Goal: Task Accomplishment & Management: Use online tool/utility

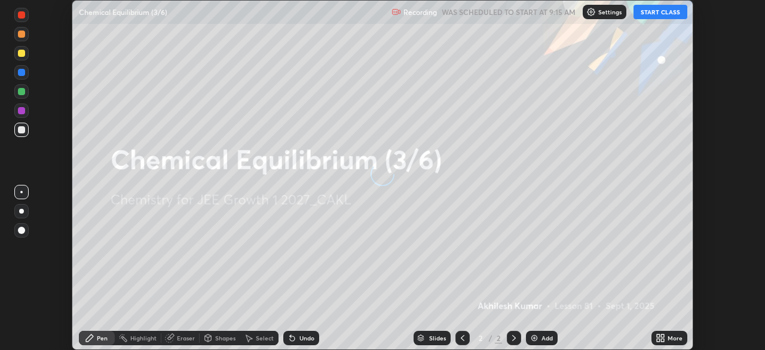
scroll to position [350, 764]
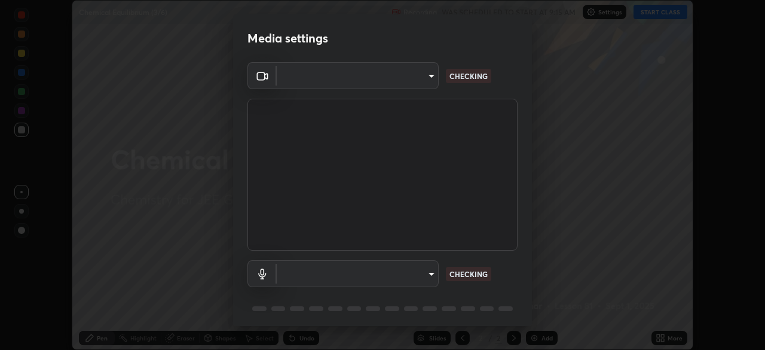
type input "fb57174be8733929c779687b6c747b251f50b7e0b4cf35f724d7f1923dedf309"
click at [421, 270] on body "Erase all Chemical Equilibrium (3/6) Recording WAS SCHEDULED TO START AT 9:15 A…" at bounding box center [382, 175] width 765 height 350
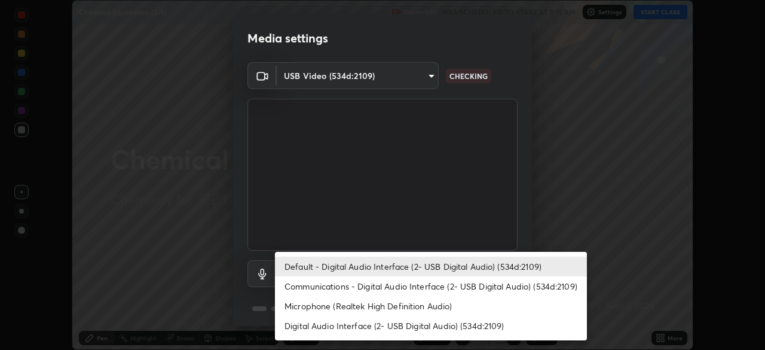
click at [411, 327] on li "Digital Audio Interface (2- USB Digital Audio) (534d:2109)" at bounding box center [431, 326] width 312 height 20
type input "6a8ab27762b9603671089d40ba11bcb996fa7be106d89dfd7a7cdf6a969d37dc"
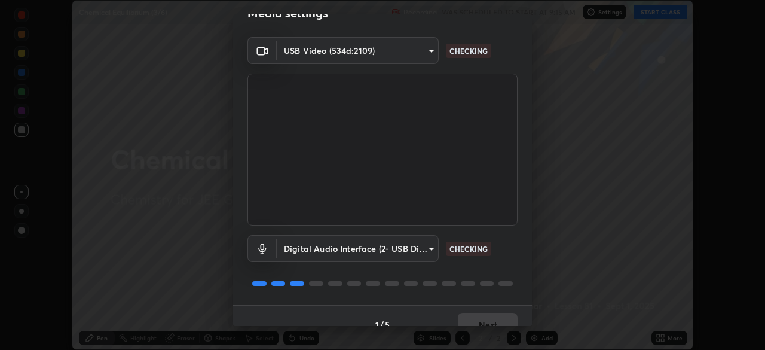
scroll to position [42, 0]
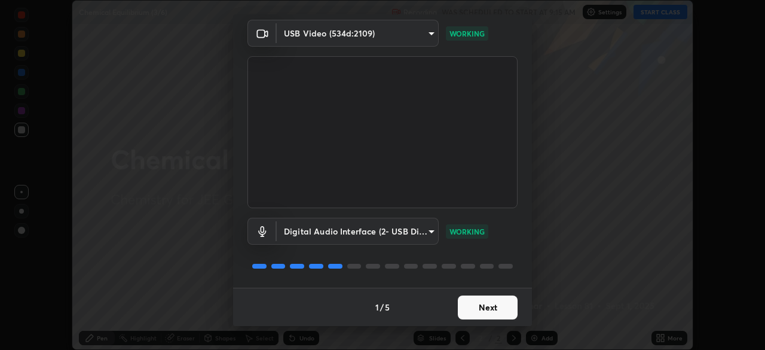
click at [476, 304] on button "Next" at bounding box center [488, 307] width 60 height 24
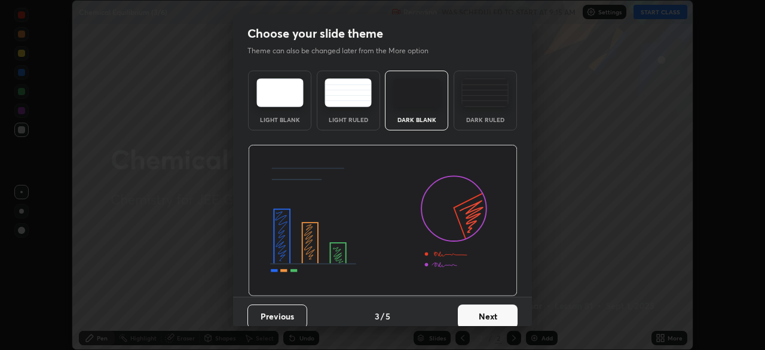
click at [472, 304] on button "Next" at bounding box center [488, 316] width 60 height 24
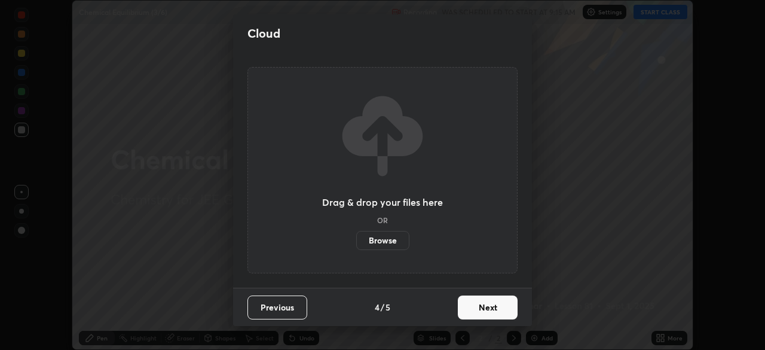
click at [479, 304] on button "Next" at bounding box center [488, 307] width 60 height 24
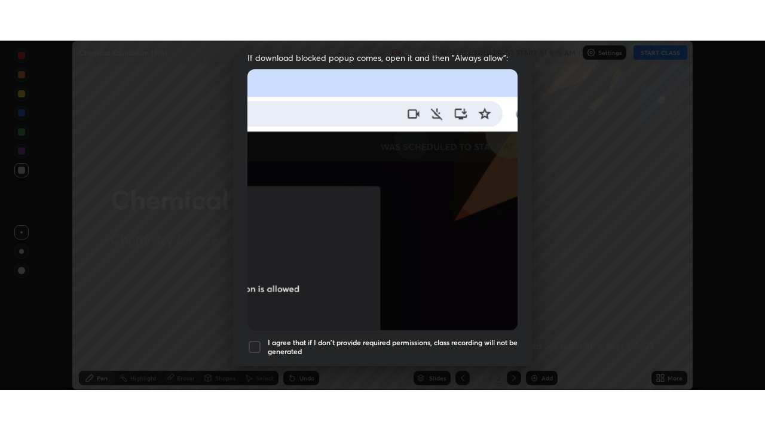
scroll to position [286, 0]
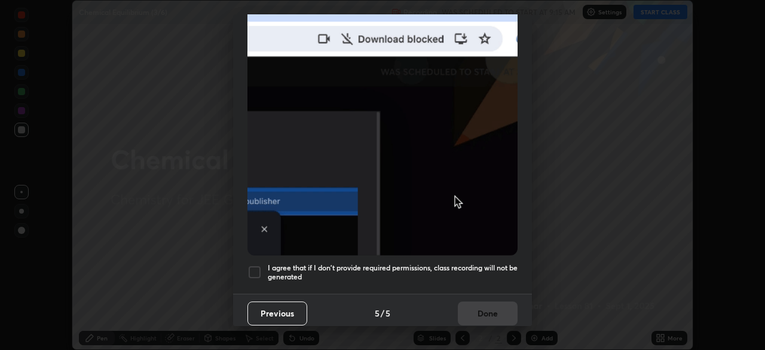
click at [261, 265] on div at bounding box center [254, 272] width 14 height 14
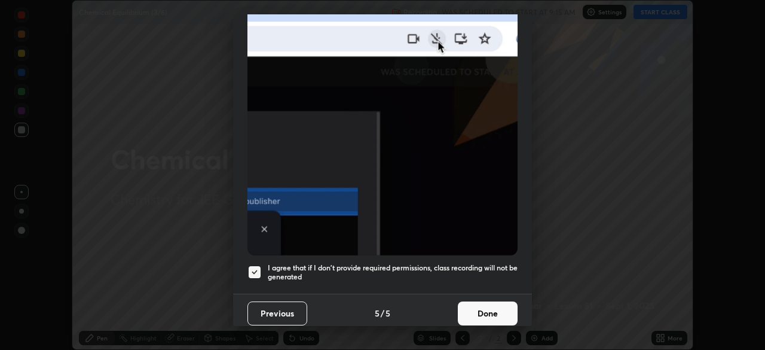
click at [484, 302] on button "Done" at bounding box center [488, 313] width 60 height 24
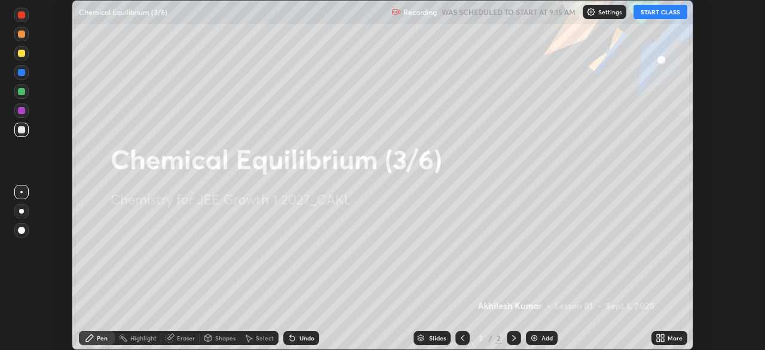
click at [657, 15] on button "START CLASS" at bounding box center [661, 12] width 54 height 14
click at [662, 340] on icon at bounding box center [662, 339] width 3 height 3
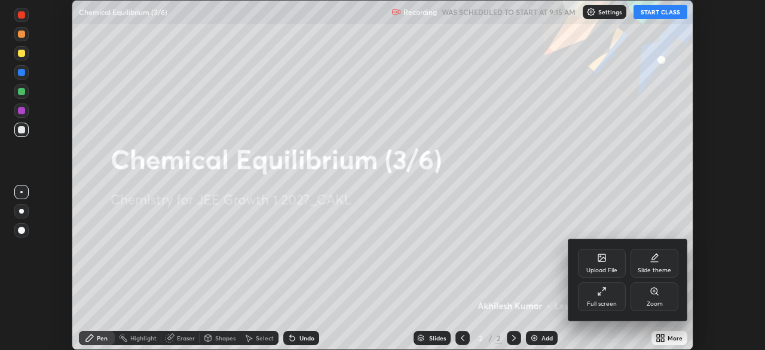
click at [606, 293] on icon at bounding box center [602, 291] width 10 height 10
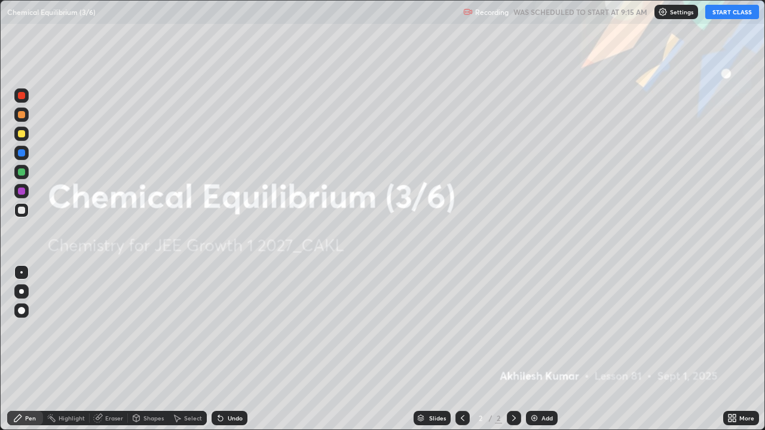
scroll to position [430, 765]
click at [534, 349] on div "Add" at bounding box center [542, 418] width 32 height 14
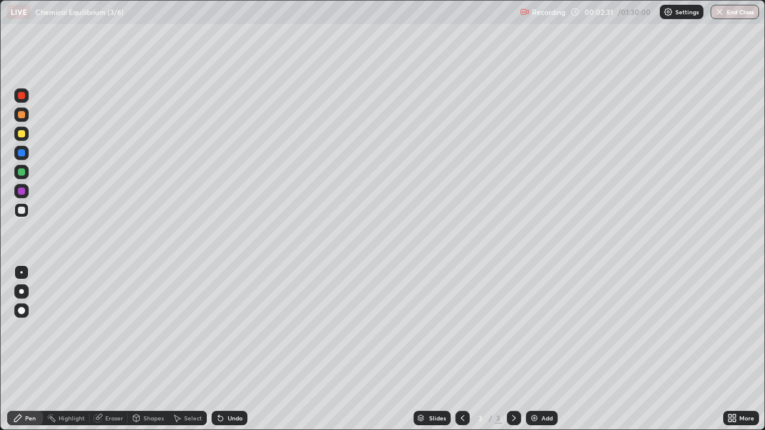
click at [146, 349] on div "Shapes" at bounding box center [153, 418] width 20 height 6
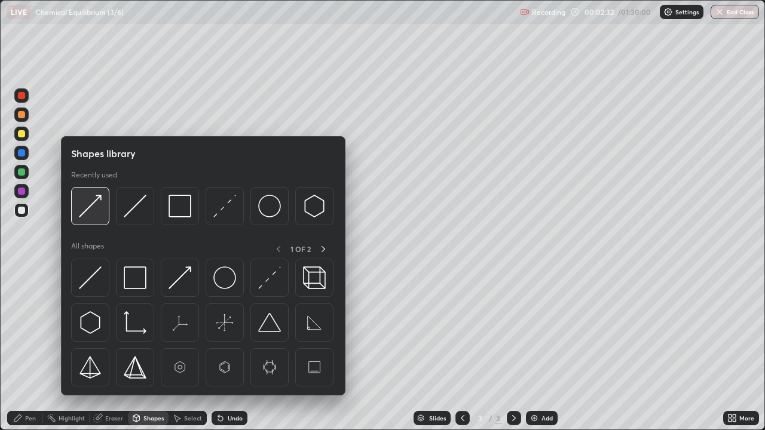
click at [98, 210] on img at bounding box center [90, 206] width 23 height 23
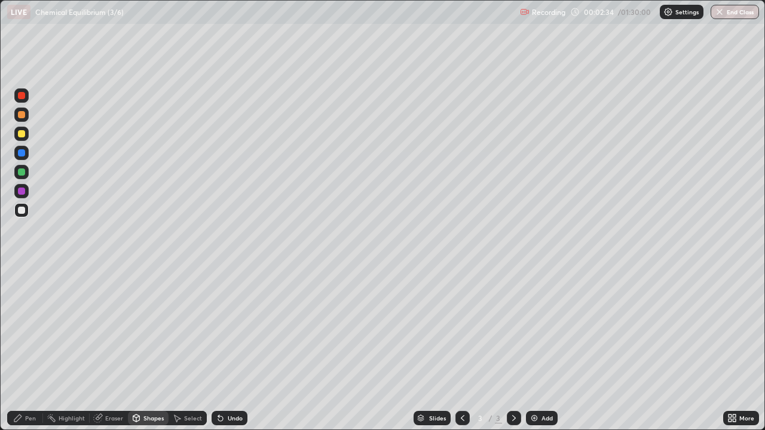
click at [26, 349] on div "Pen" at bounding box center [30, 418] width 11 height 6
click at [105, 349] on div "Eraser" at bounding box center [114, 418] width 18 height 6
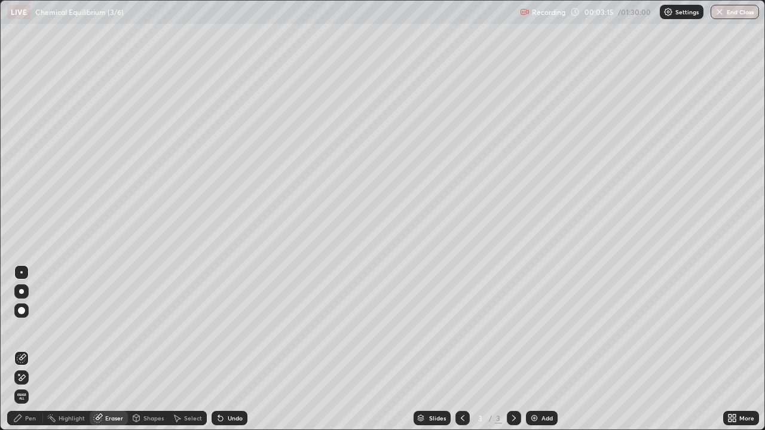
click at [29, 349] on div "Pen" at bounding box center [30, 418] width 11 height 6
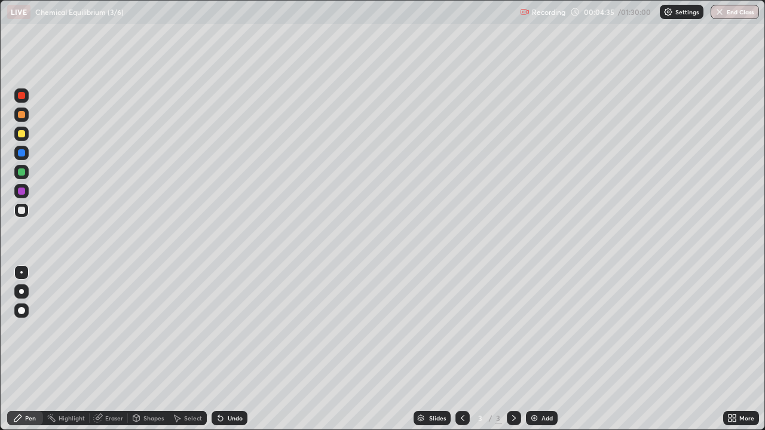
click at [145, 349] on div "Shapes" at bounding box center [153, 418] width 20 height 6
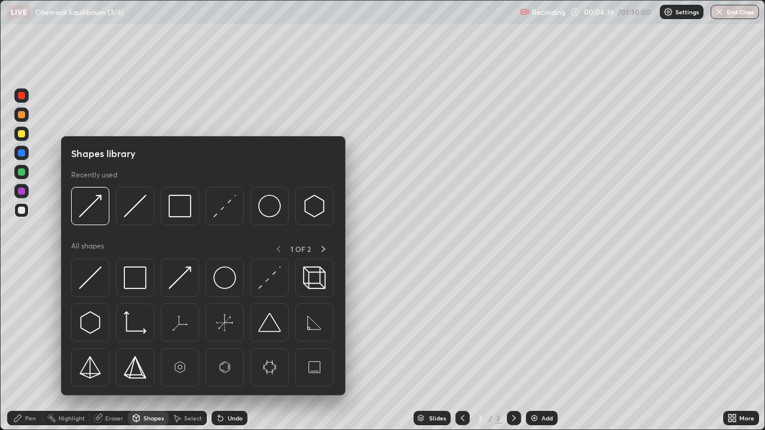
click at [130, 209] on img at bounding box center [135, 206] width 23 height 23
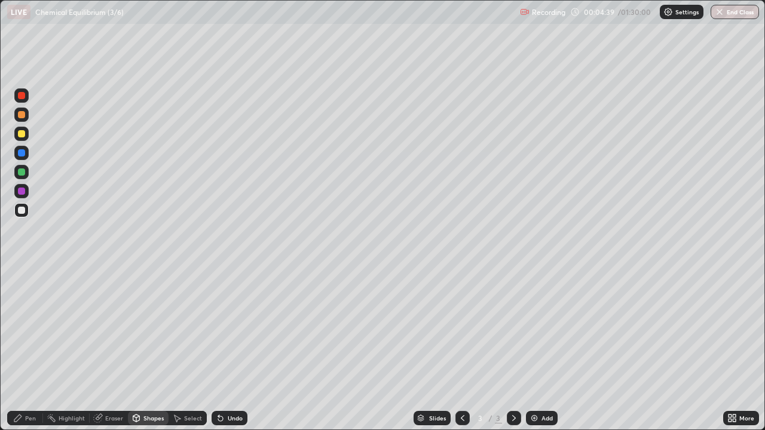
click at [26, 349] on div "Pen" at bounding box center [30, 418] width 11 height 6
click at [220, 349] on icon at bounding box center [220, 419] width 5 height 5
click at [151, 349] on div "Shapes" at bounding box center [153, 418] width 20 height 6
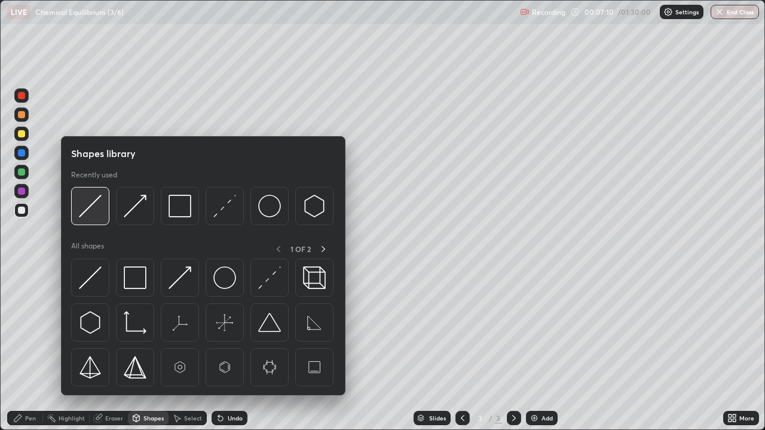
click at [98, 209] on img at bounding box center [90, 206] width 23 height 23
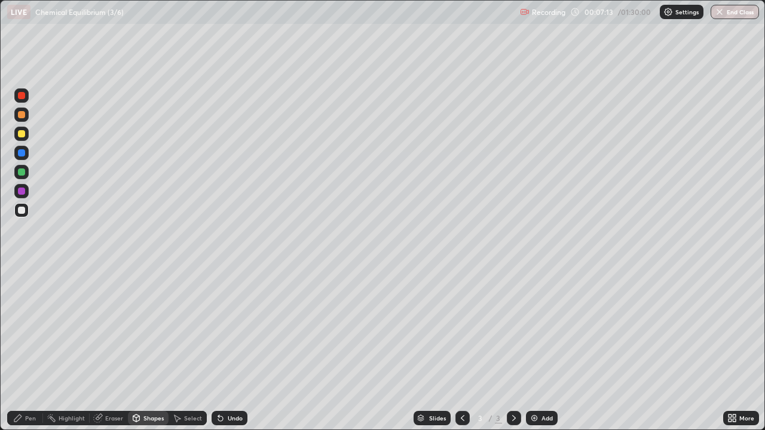
click at [27, 349] on div "Pen" at bounding box center [30, 418] width 11 height 6
click at [219, 349] on icon at bounding box center [220, 419] width 5 height 5
click at [534, 349] on img at bounding box center [535, 419] width 10 height 10
click at [216, 349] on icon at bounding box center [221, 419] width 10 height 10
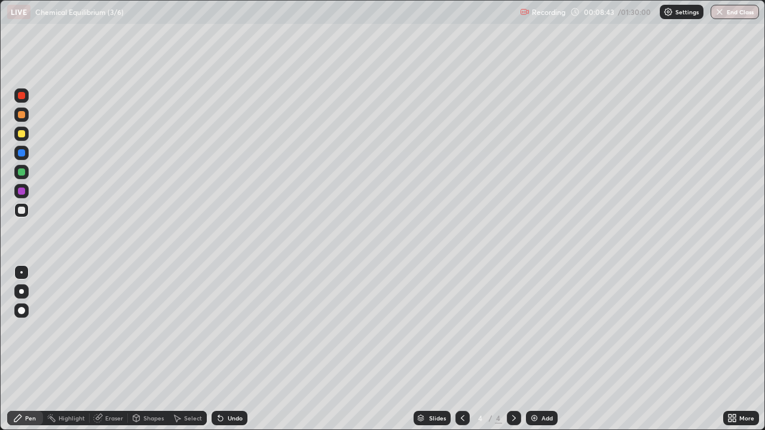
click at [218, 349] on div "Undo" at bounding box center [230, 418] width 36 height 14
click at [102, 349] on icon at bounding box center [98, 419] width 10 height 10
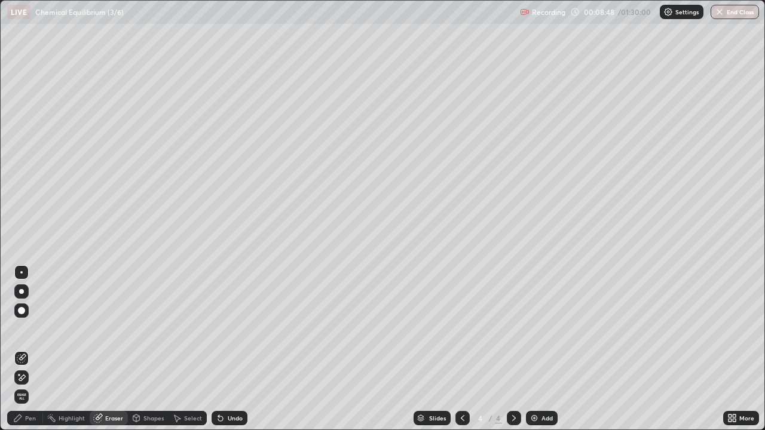
click at [27, 349] on div "Pen" at bounding box center [30, 418] width 11 height 6
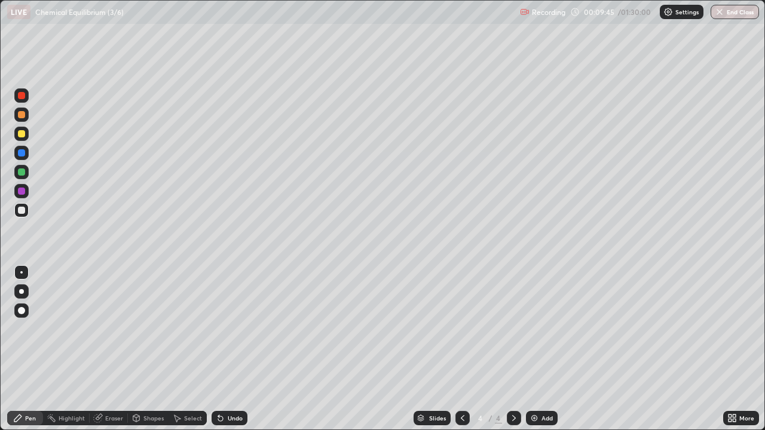
click at [216, 349] on icon at bounding box center [221, 419] width 10 height 10
click at [106, 349] on div "Eraser" at bounding box center [109, 418] width 38 height 14
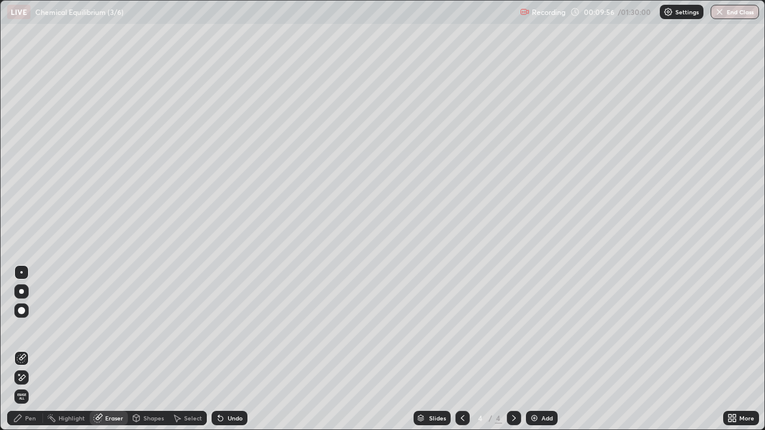
click at [26, 349] on div "Pen" at bounding box center [30, 418] width 11 height 6
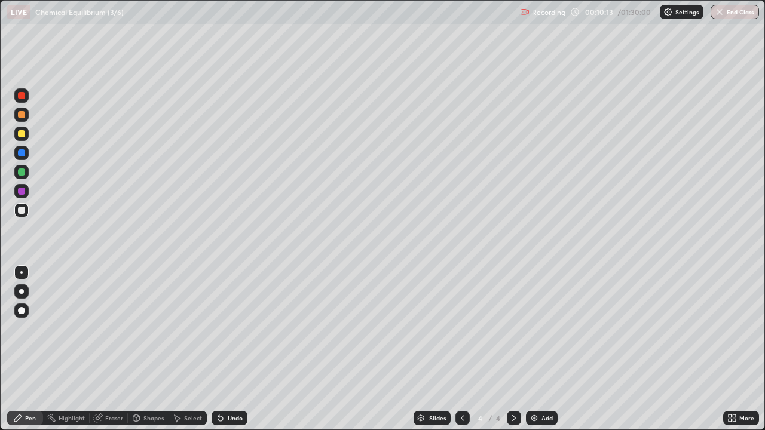
click at [110, 349] on div "Eraser" at bounding box center [114, 418] width 18 height 6
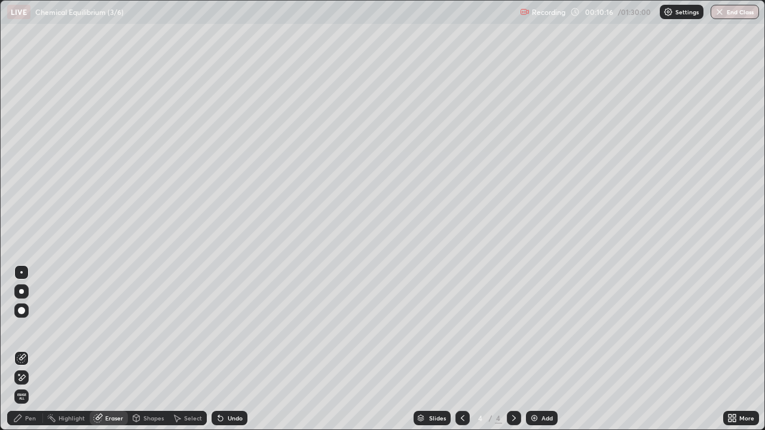
click at [25, 349] on div "Pen" at bounding box center [30, 418] width 11 height 6
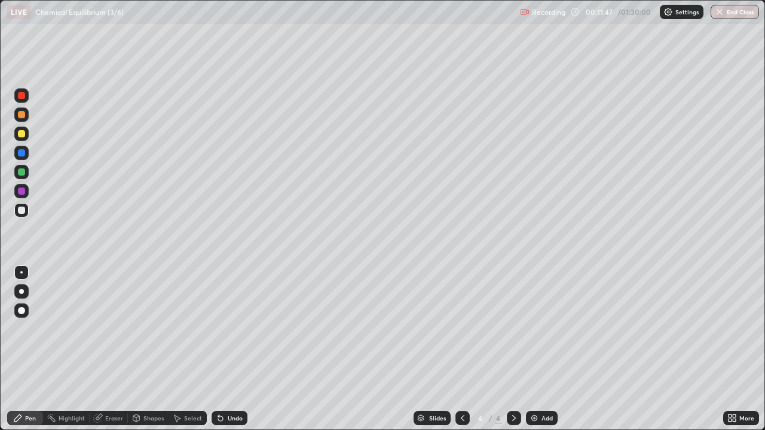
click at [462, 349] on icon at bounding box center [463, 419] width 10 height 10
click at [513, 349] on icon at bounding box center [514, 419] width 10 height 10
click at [101, 349] on icon at bounding box center [99, 417] width 7 height 6
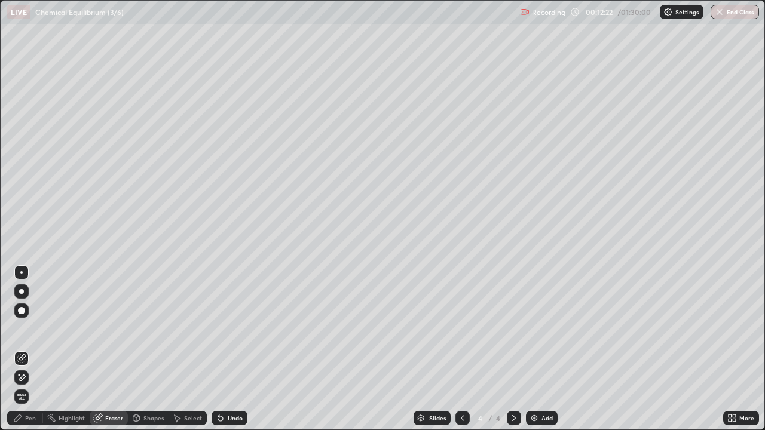
click at [27, 349] on div "Pen" at bounding box center [30, 418] width 11 height 6
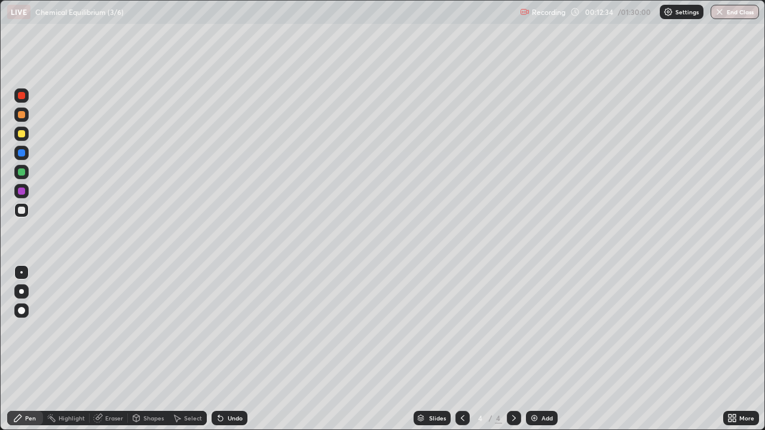
click at [112, 349] on div "Eraser" at bounding box center [114, 418] width 18 height 6
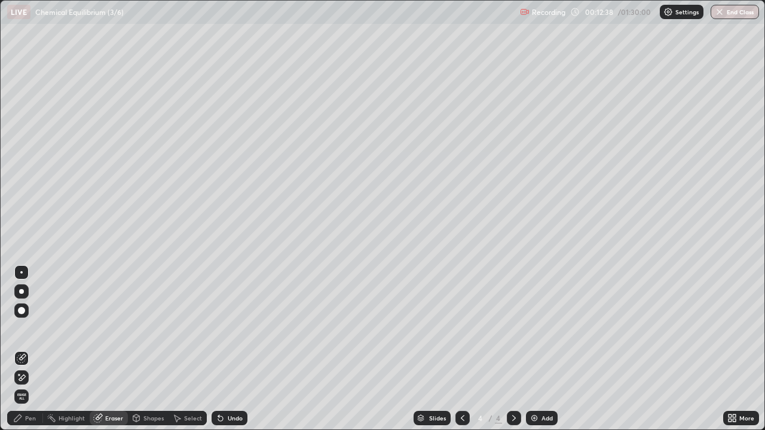
click at [28, 349] on div "Pen" at bounding box center [25, 418] width 36 height 14
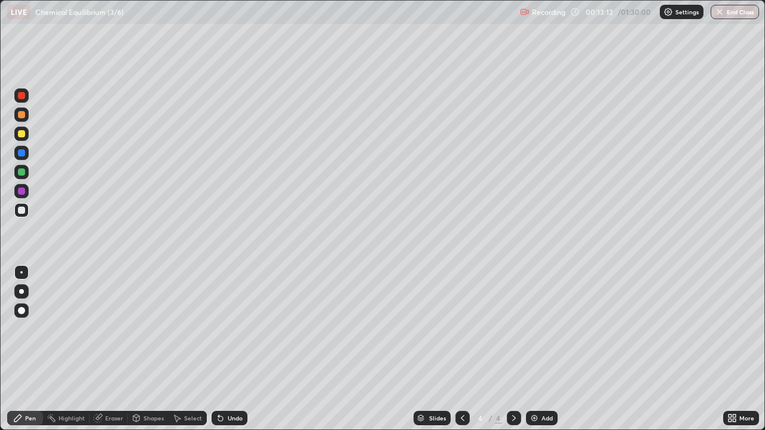
click at [218, 349] on icon at bounding box center [218, 415] width 1 height 1
click at [152, 349] on div "Shapes" at bounding box center [153, 418] width 20 height 6
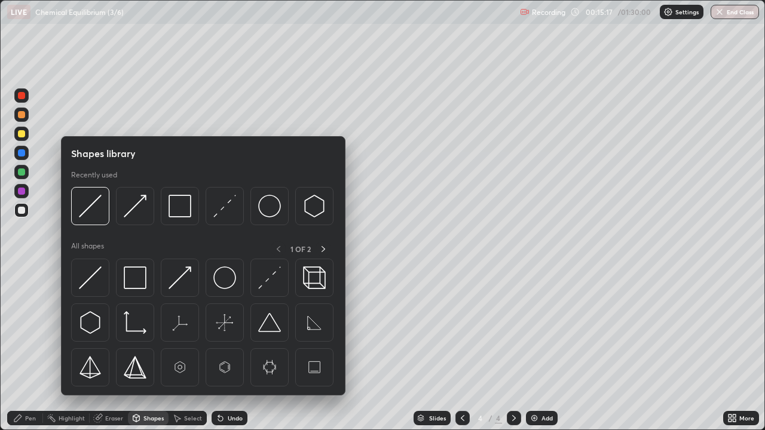
click at [100, 205] on img at bounding box center [90, 206] width 23 height 23
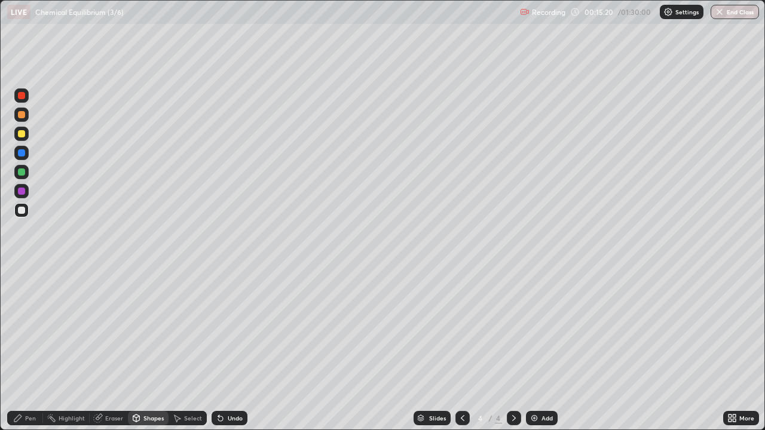
click at [26, 349] on div "Pen" at bounding box center [30, 418] width 11 height 6
click at [157, 349] on div "Shapes" at bounding box center [153, 418] width 20 height 6
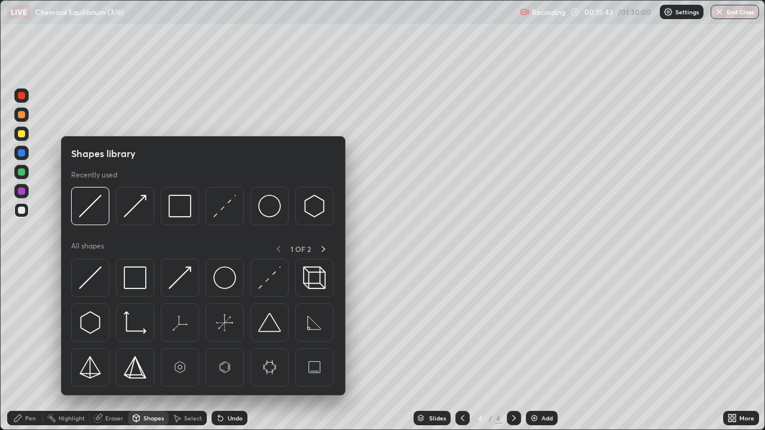
click at [267, 206] on img at bounding box center [269, 206] width 23 height 23
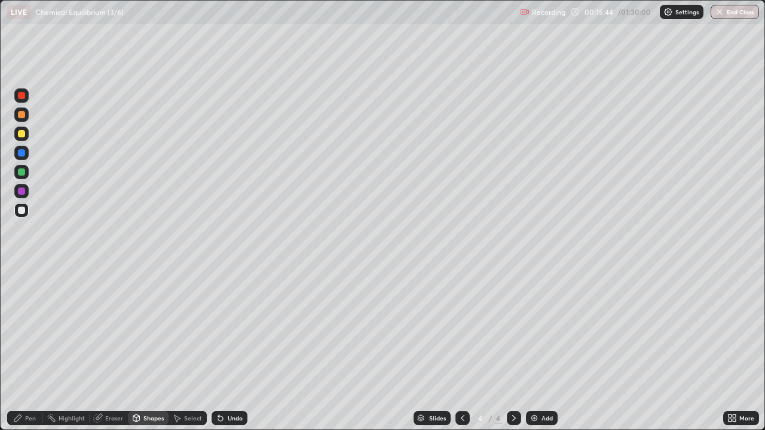
click at [24, 191] on div at bounding box center [21, 191] width 7 height 7
click at [33, 349] on div "Pen" at bounding box center [30, 418] width 11 height 6
click at [28, 210] on div at bounding box center [21, 210] width 14 height 14
click at [535, 349] on img at bounding box center [535, 419] width 10 height 10
click at [108, 349] on div "Eraser" at bounding box center [114, 418] width 18 height 6
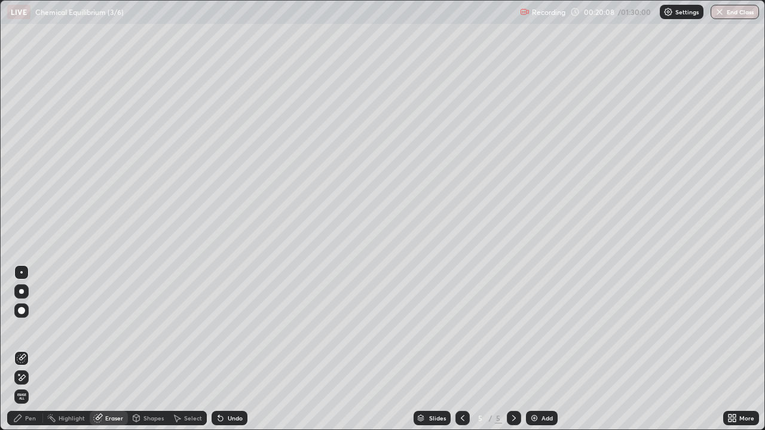
click at [25, 349] on div "Pen" at bounding box center [30, 418] width 11 height 6
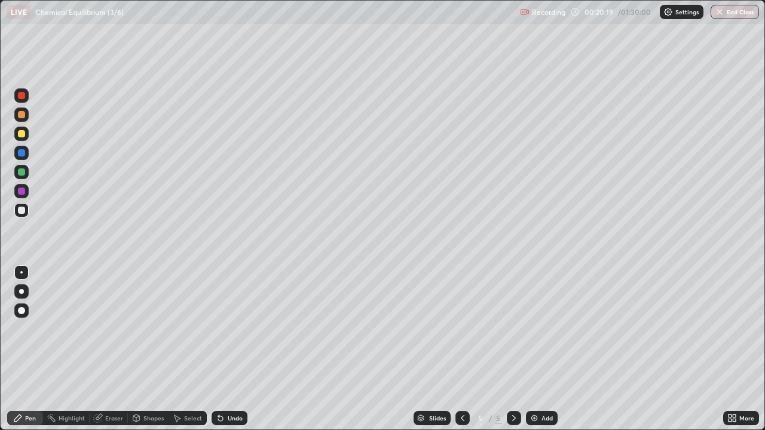
click at [33, 349] on div "Pen" at bounding box center [30, 418] width 11 height 6
click at [29, 349] on div "Pen" at bounding box center [25, 418] width 36 height 14
click at [152, 349] on div "Shapes" at bounding box center [153, 418] width 20 height 6
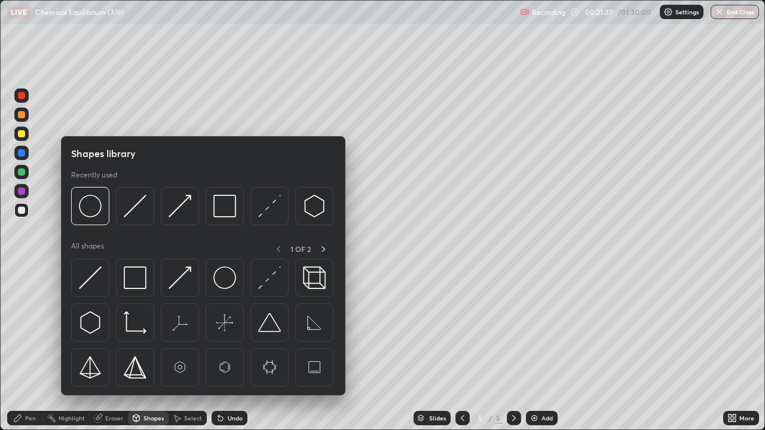
click at [216, 212] on img at bounding box center [224, 206] width 23 height 23
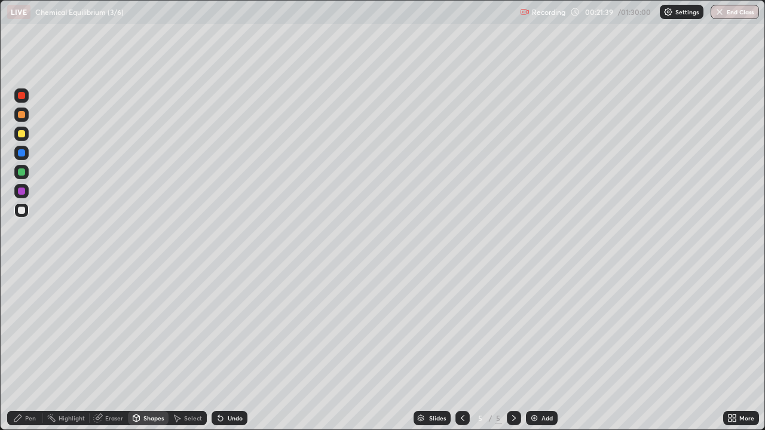
click at [26, 349] on div "Pen" at bounding box center [30, 418] width 11 height 6
click at [145, 349] on div "Shapes" at bounding box center [153, 418] width 20 height 6
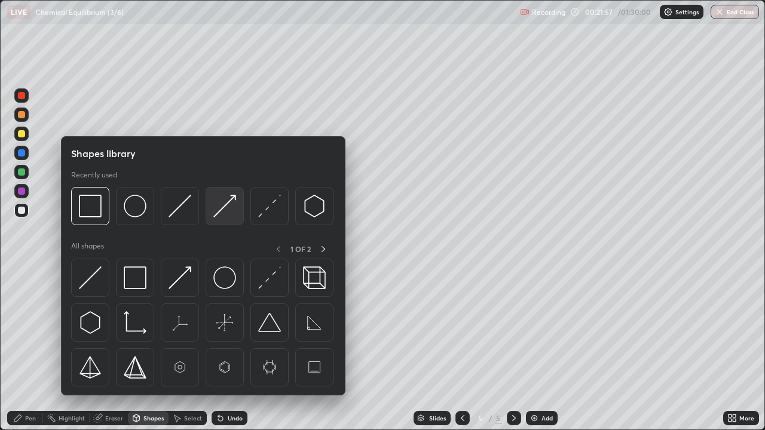
click at [214, 212] on img at bounding box center [224, 206] width 23 height 23
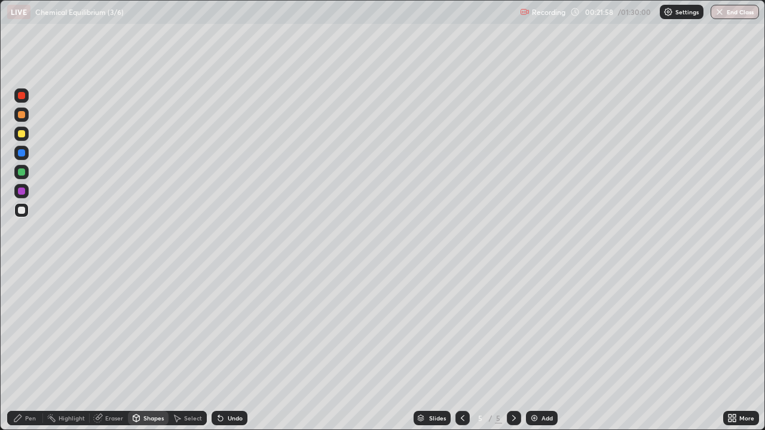
click at [22, 189] on div at bounding box center [21, 191] width 7 height 7
click at [24, 349] on div "Pen" at bounding box center [25, 418] width 36 height 14
click at [17, 136] on div at bounding box center [21, 134] width 14 height 14
click at [145, 349] on div "Shapes" at bounding box center [153, 418] width 20 height 6
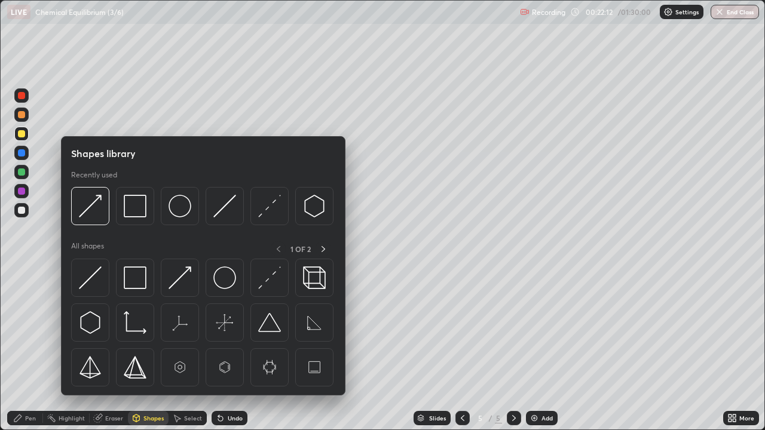
click at [92, 207] on img at bounding box center [90, 206] width 23 height 23
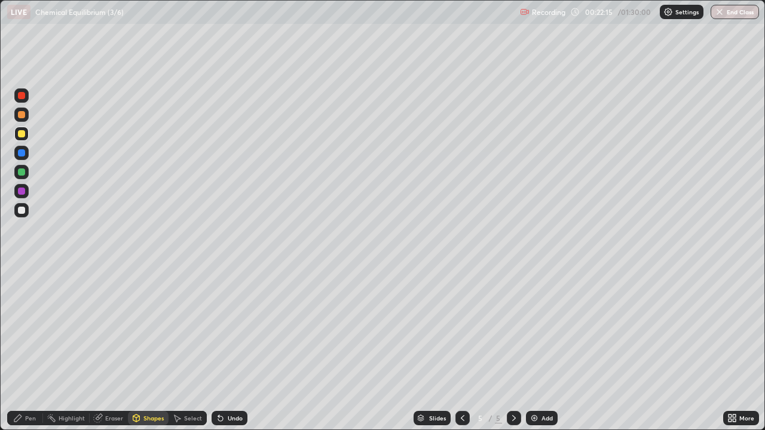
click at [19, 98] on div at bounding box center [21, 95] width 7 height 7
click at [22, 192] on div at bounding box center [21, 191] width 7 height 7
click at [33, 349] on div "Pen" at bounding box center [25, 418] width 36 height 14
click at [20, 206] on div at bounding box center [21, 210] width 14 height 14
click at [161, 349] on div "Shapes" at bounding box center [148, 418] width 41 height 14
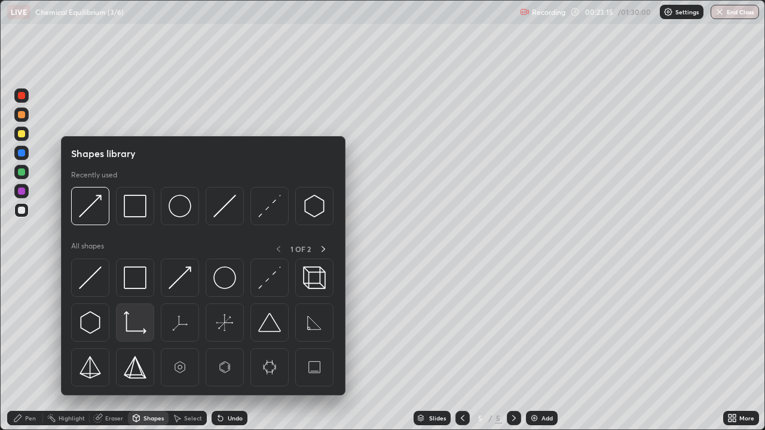
click at [131, 328] on img at bounding box center [135, 322] width 23 height 23
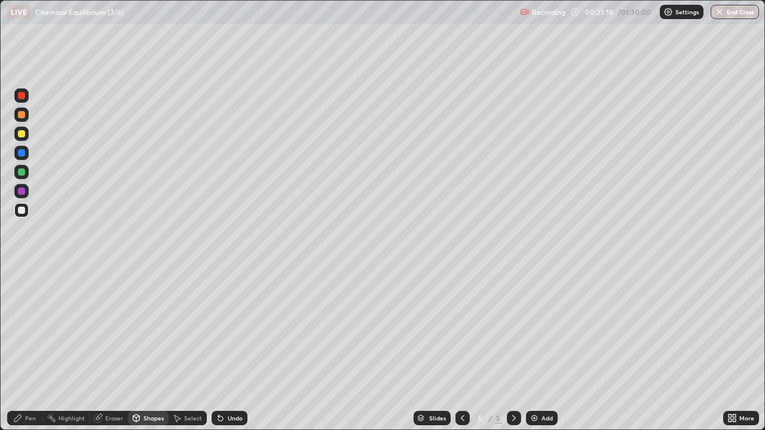
click at [158, 349] on div "Shapes" at bounding box center [148, 418] width 41 height 14
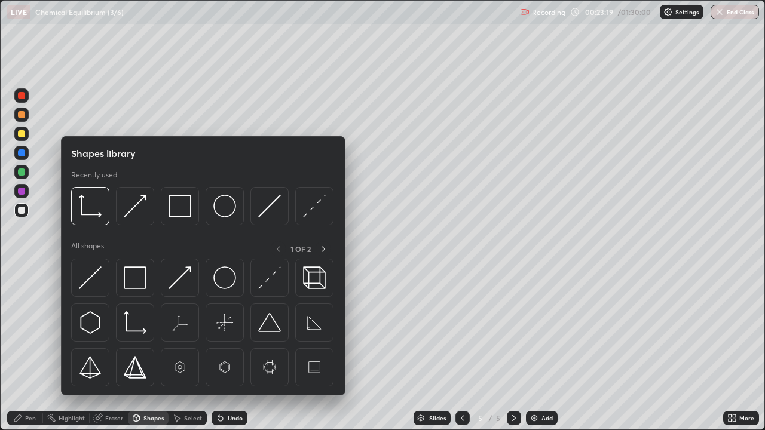
click at [271, 207] on img at bounding box center [269, 206] width 23 height 23
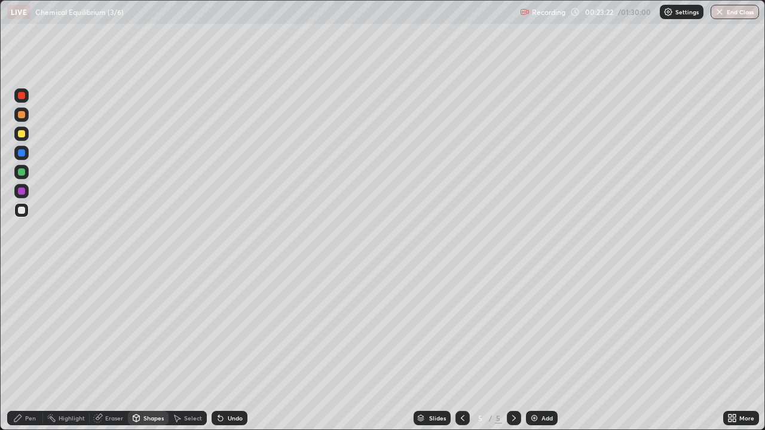
click at [30, 349] on div "Pen" at bounding box center [30, 418] width 11 height 6
click at [152, 349] on div "Shapes" at bounding box center [153, 418] width 20 height 6
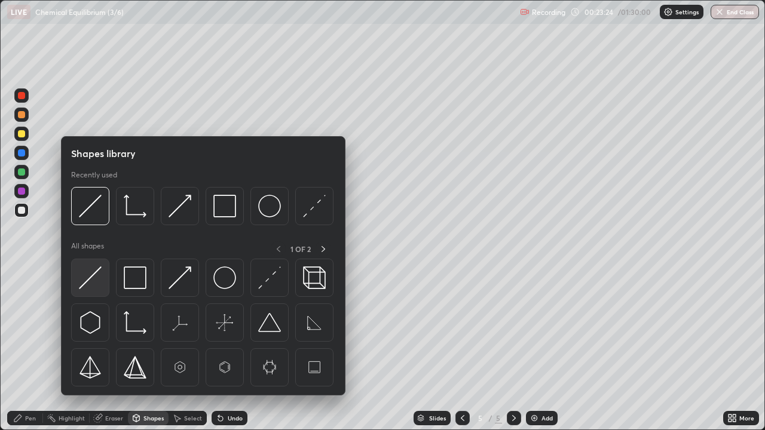
click at [97, 281] on img at bounding box center [90, 278] width 23 height 23
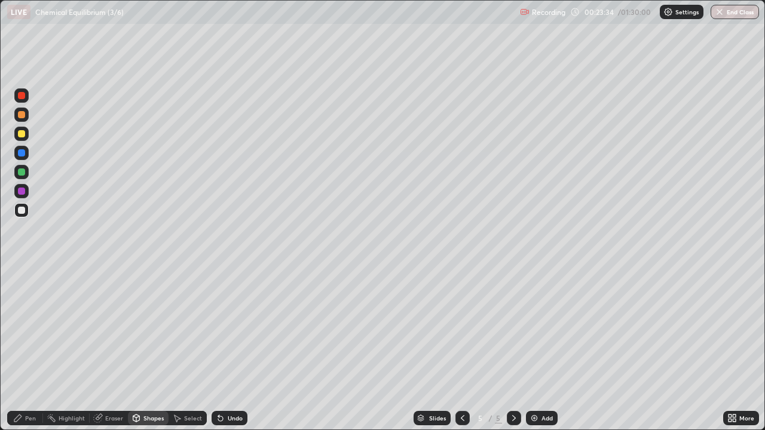
click at [30, 349] on div "Pen" at bounding box center [30, 418] width 11 height 6
click at [537, 349] on img at bounding box center [535, 419] width 10 height 10
click at [154, 349] on div "Shapes" at bounding box center [153, 418] width 20 height 6
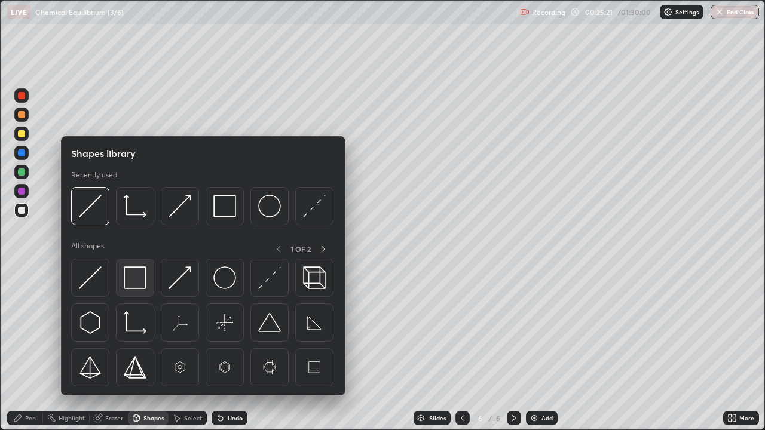
click at [138, 282] on img at bounding box center [135, 278] width 23 height 23
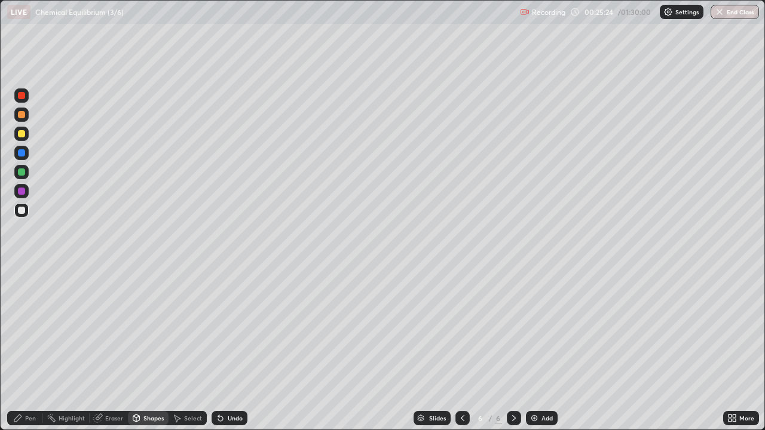
click at [144, 349] on div "Shapes" at bounding box center [153, 418] width 20 height 6
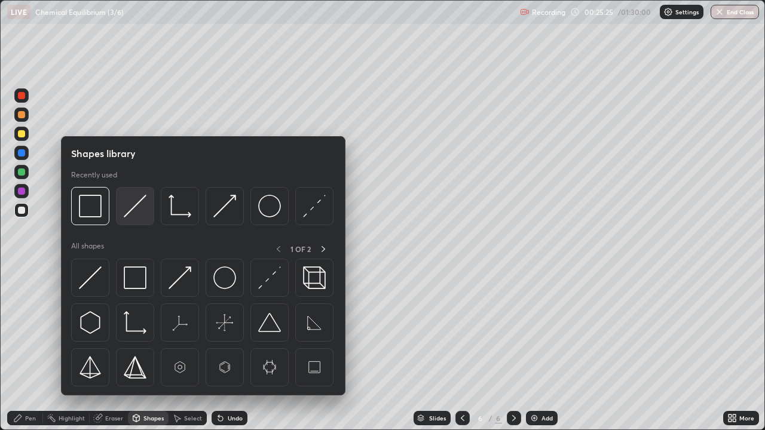
click at [134, 211] on img at bounding box center [135, 206] width 23 height 23
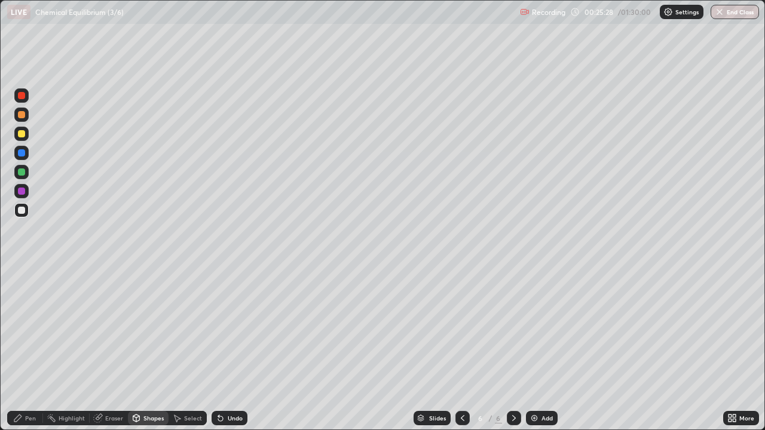
click at [31, 349] on div "Pen" at bounding box center [30, 418] width 11 height 6
click at [152, 349] on div "Shapes" at bounding box center [153, 418] width 20 height 6
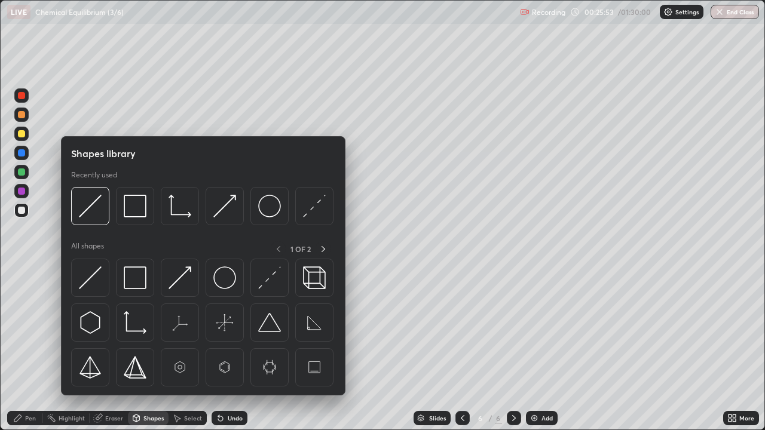
click at [222, 206] on img at bounding box center [224, 206] width 23 height 23
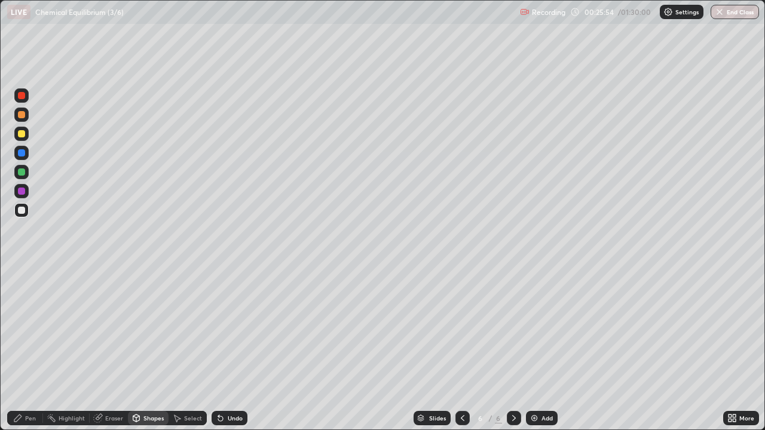
click at [23, 192] on div at bounding box center [21, 191] width 7 height 7
click at [35, 349] on div "Pen" at bounding box center [25, 418] width 36 height 14
click at [26, 209] on div at bounding box center [21, 210] width 14 height 14
click at [21, 134] on div at bounding box center [21, 133] width 7 height 7
click at [137, 349] on icon at bounding box center [136, 418] width 7 height 7
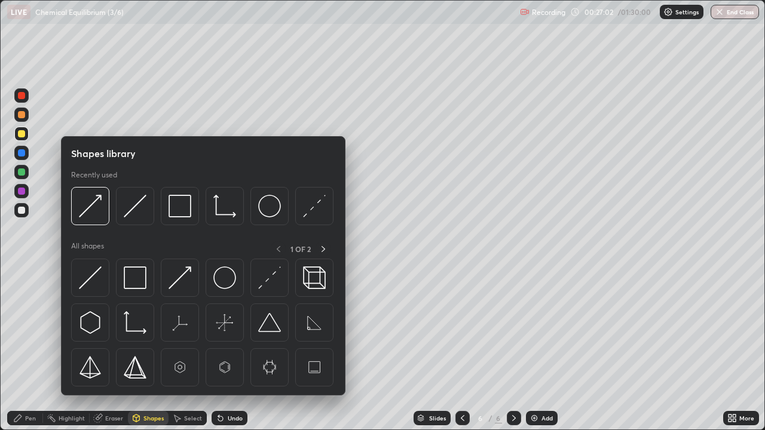
click at [90, 203] on img at bounding box center [90, 206] width 23 height 23
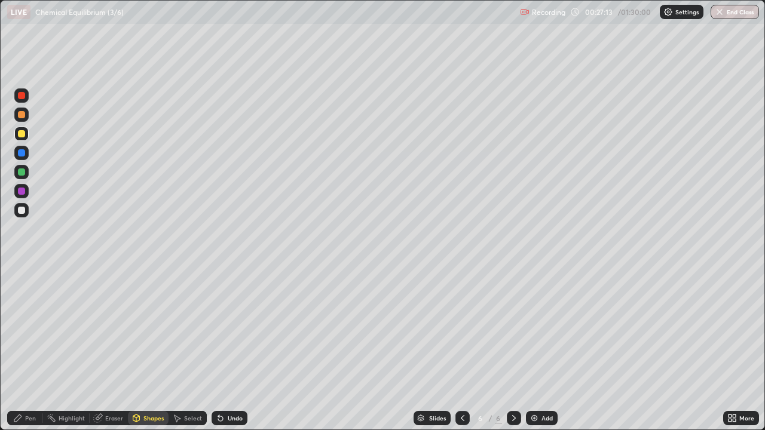
click at [146, 349] on div "Shapes" at bounding box center [153, 418] width 20 height 6
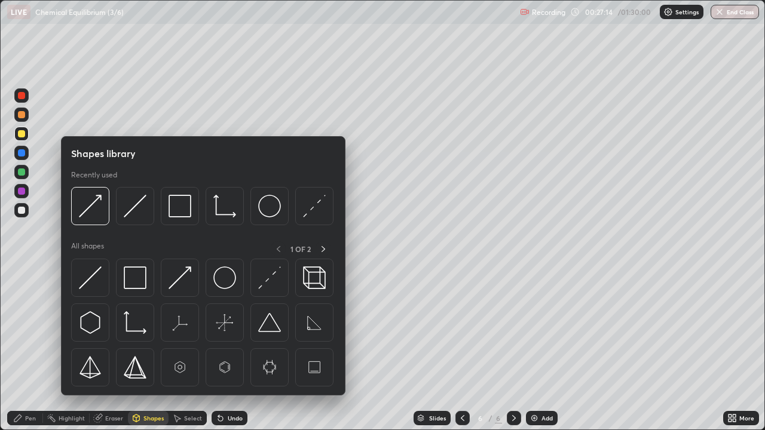
click at [128, 213] on img at bounding box center [135, 206] width 23 height 23
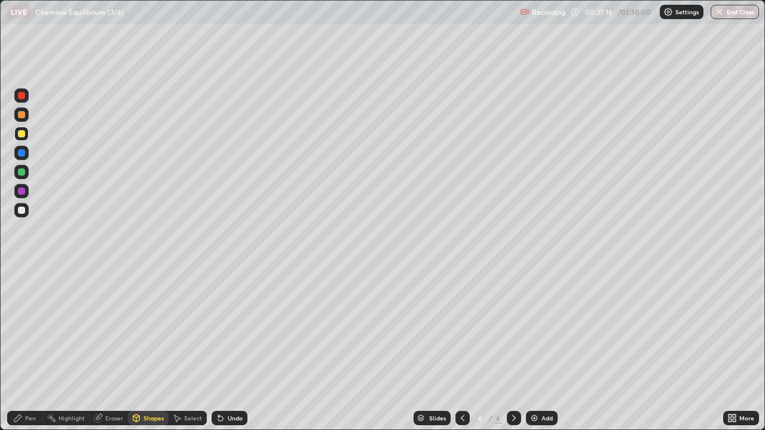
click at [20, 96] on div at bounding box center [21, 95] width 7 height 7
click at [22, 349] on icon at bounding box center [18, 419] width 10 height 10
click at [20, 209] on div at bounding box center [21, 210] width 7 height 7
click at [218, 349] on icon at bounding box center [220, 419] width 5 height 5
click at [224, 349] on icon at bounding box center [221, 419] width 10 height 10
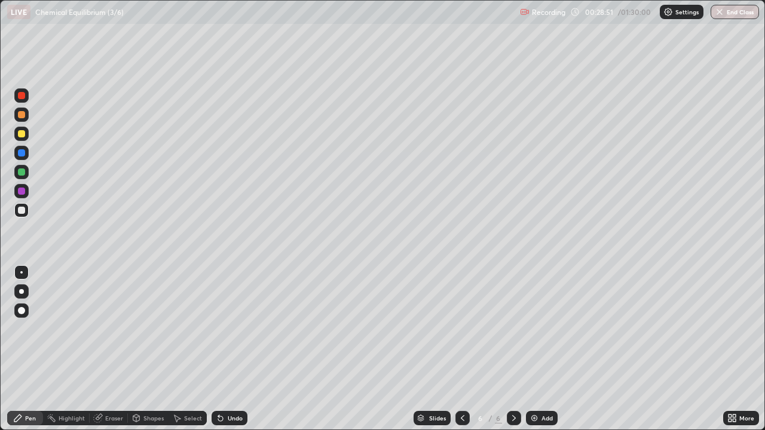
click at [220, 349] on icon at bounding box center [220, 419] width 5 height 5
click at [150, 349] on div "Shapes" at bounding box center [153, 418] width 20 height 6
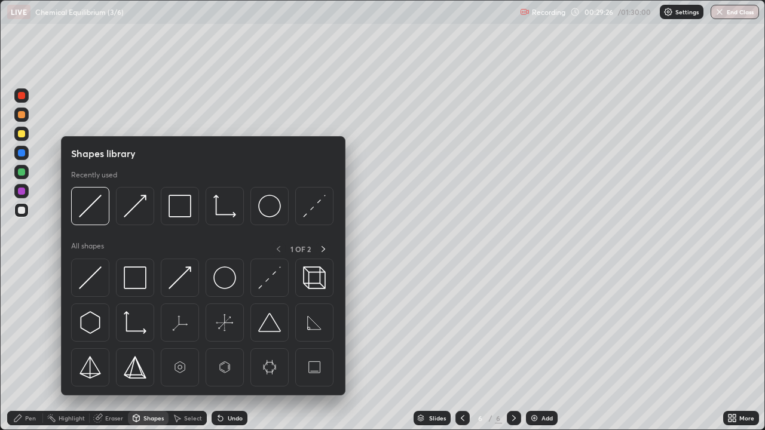
click at [91, 216] on img at bounding box center [90, 206] width 23 height 23
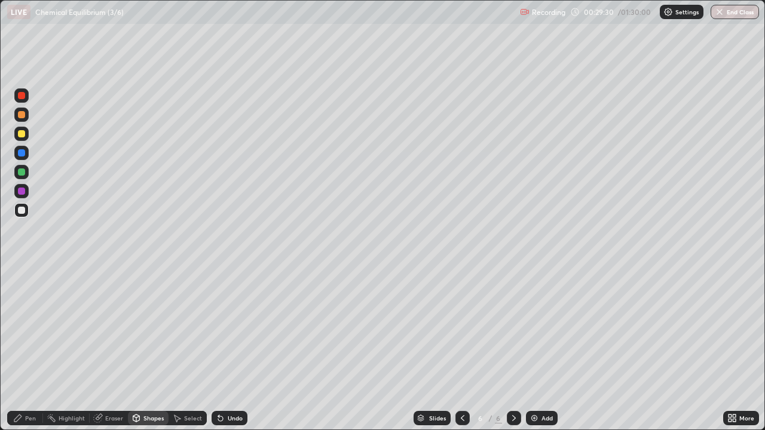
click at [17, 349] on icon at bounding box center [18, 419] width 10 height 10
click at [216, 349] on icon at bounding box center [221, 419] width 10 height 10
click at [159, 349] on div "Shapes" at bounding box center [153, 418] width 20 height 6
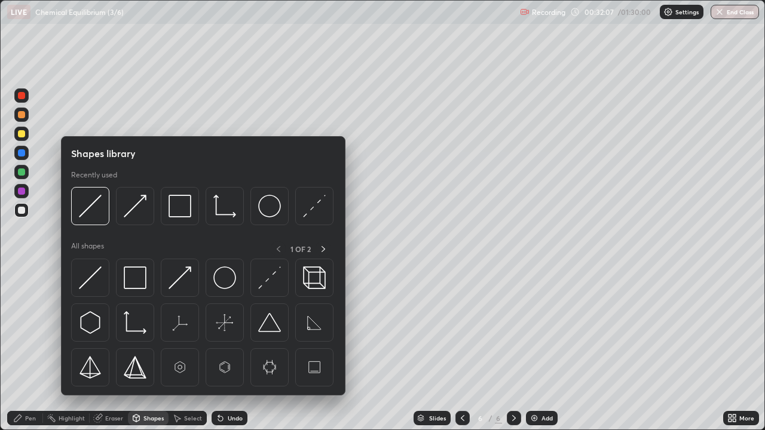
click at [185, 209] on img at bounding box center [180, 206] width 23 height 23
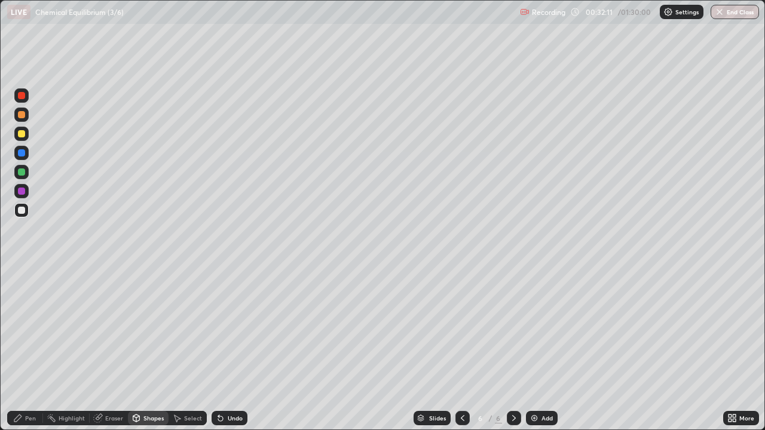
click at [154, 349] on div "Shapes" at bounding box center [153, 418] width 20 height 6
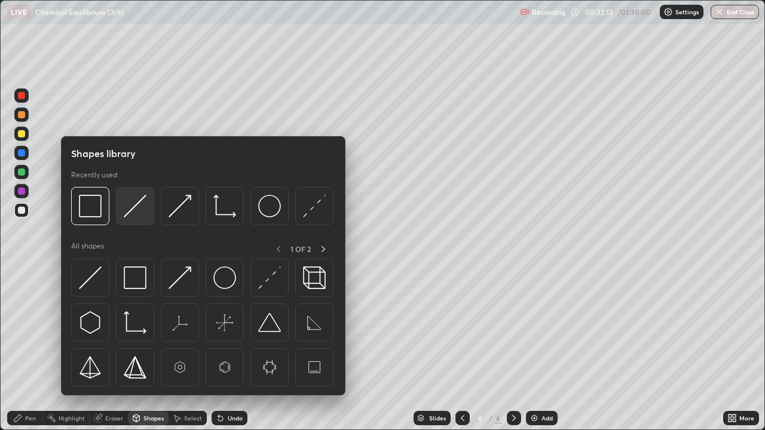
click at [142, 207] on img at bounding box center [135, 206] width 23 height 23
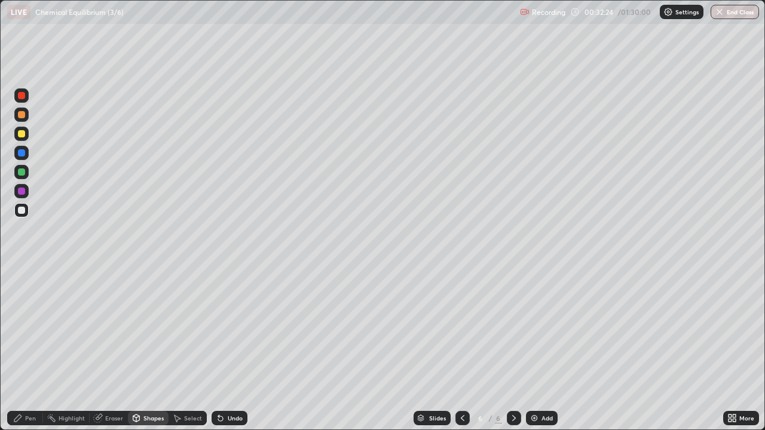
click at [30, 349] on div "Pen" at bounding box center [30, 418] width 11 height 6
click at [195, 349] on div "Select" at bounding box center [193, 418] width 18 height 6
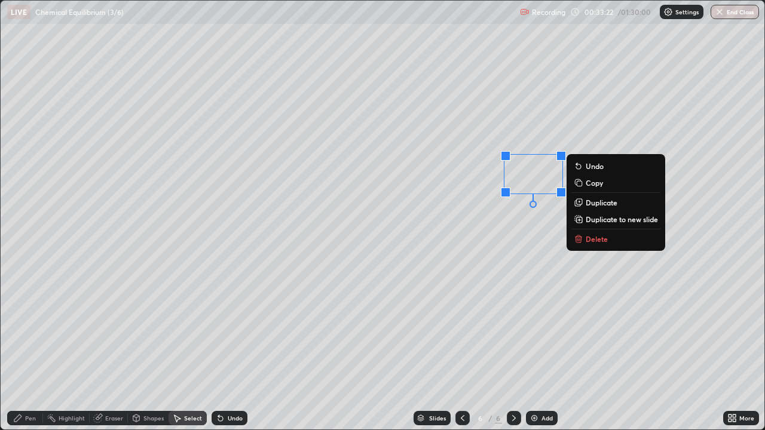
click at [579, 236] on icon at bounding box center [579, 237] width 4 height 2
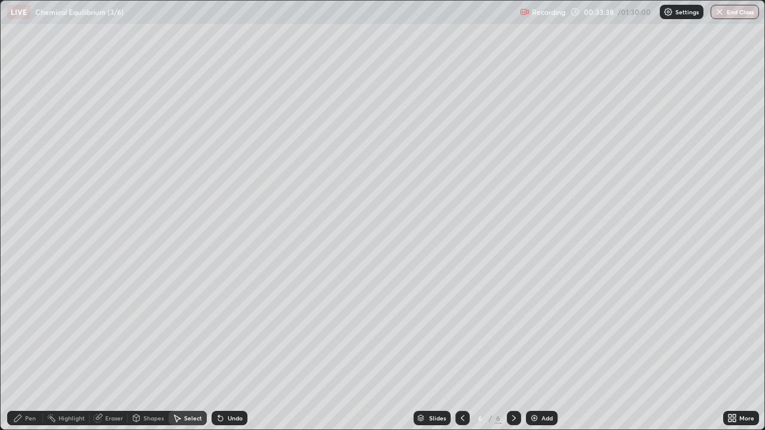
click at [28, 349] on div "Pen" at bounding box center [30, 418] width 11 height 6
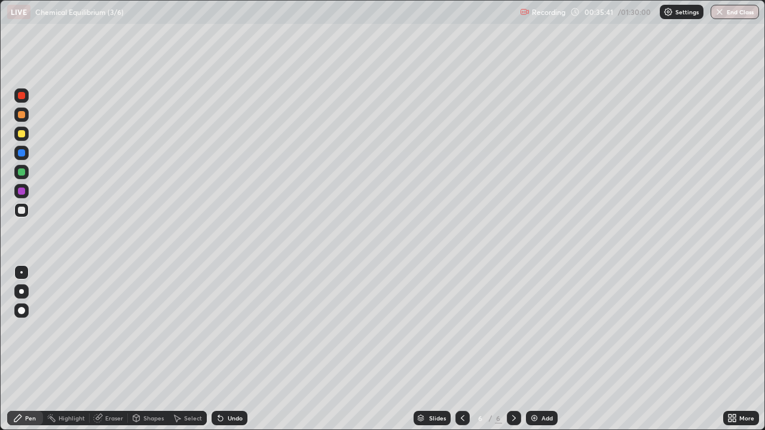
click at [23, 136] on div at bounding box center [21, 133] width 7 height 7
click at [145, 349] on div "Shapes" at bounding box center [153, 418] width 20 height 6
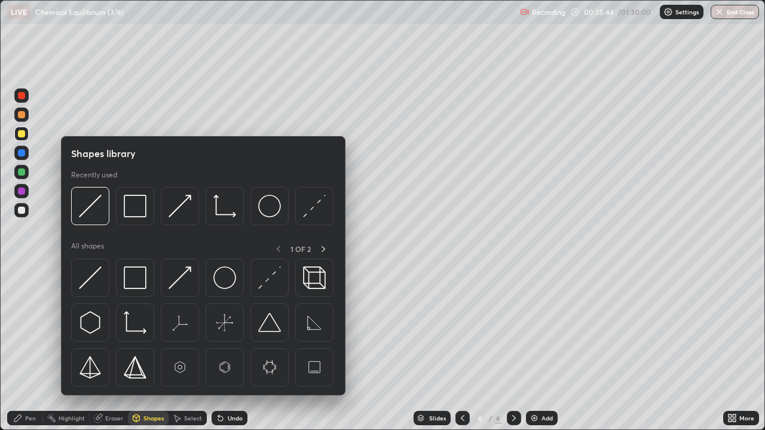
click at [264, 204] on img at bounding box center [269, 206] width 23 height 23
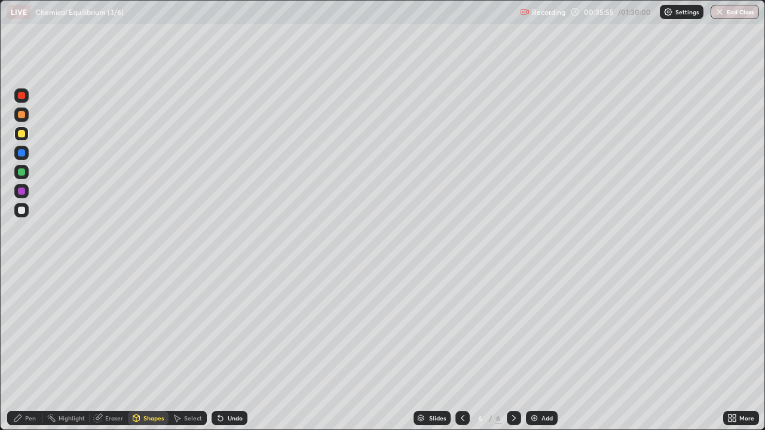
click at [218, 349] on icon at bounding box center [218, 415] width 1 height 1
click at [32, 349] on div "Pen" at bounding box center [30, 418] width 11 height 6
click at [23, 210] on div at bounding box center [21, 210] width 7 height 7
click at [190, 349] on div "Select" at bounding box center [193, 418] width 18 height 6
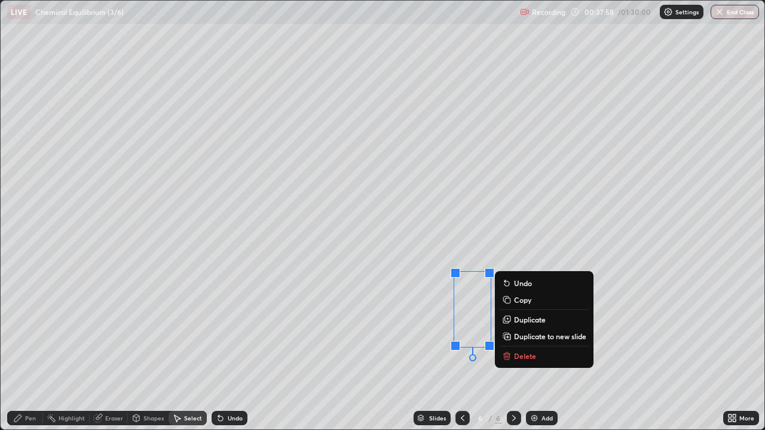
click at [510, 349] on icon at bounding box center [507, 356] width 10 height 10
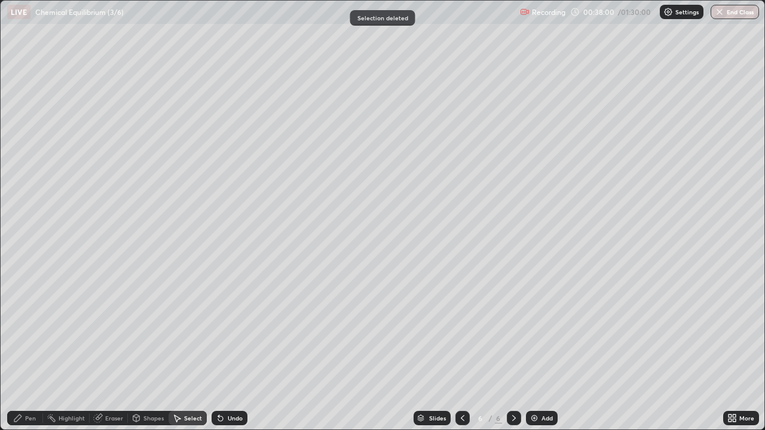
click at [115, 349] on div "Eraser" at bounding box center [114, 418] width 18 height 6
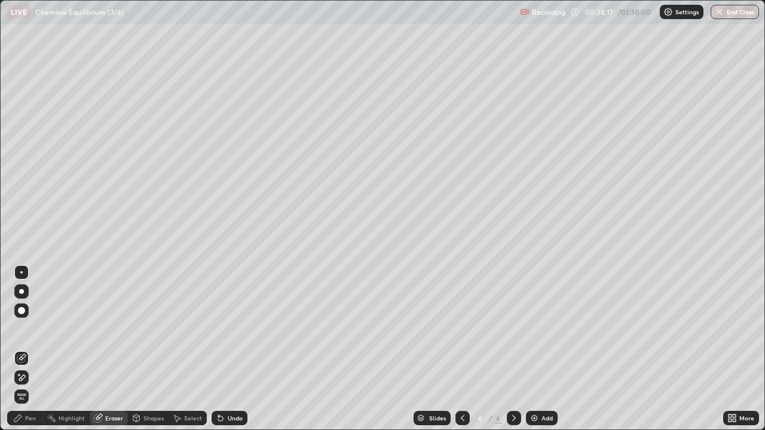
click at [530, 349] on img at bounding box center [535, 419] width 10 height 10
click at [30, 349] on div "Pen" at bounding box center [30, 418] width 11 height 6
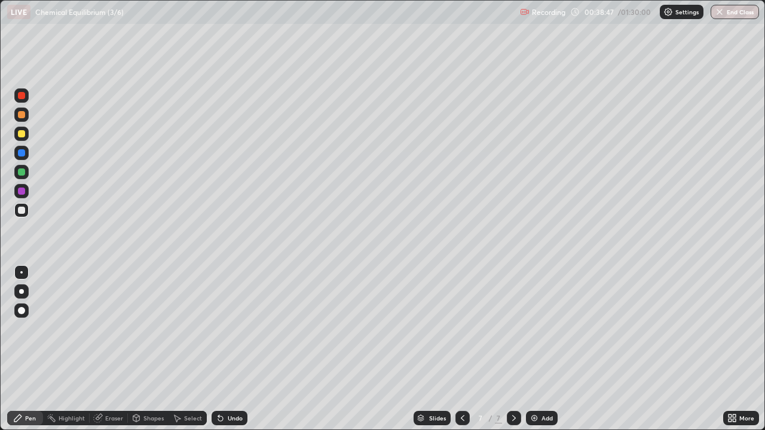
click at [461, 349] on icon at bounding box center [463, 419] width 10 height 10
click at [513, 349] on icon at bounding box center [514, 419] width 10 height 10
click at [216, 349] on icon at bounding box center [221, 419] width 10 height 10
click at [467, 349] on div at bounding box center [462, 418] width 14 height 14
click at [536, 349] on img at bounding box center [535, 419] width 10 height 10
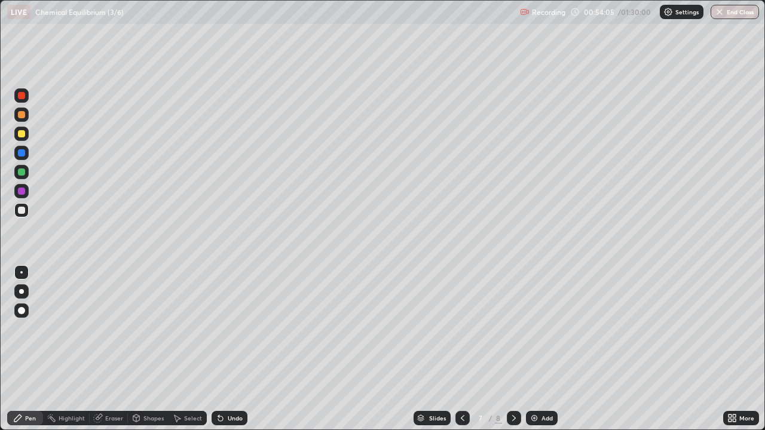
click at [227, 349] on div "Undo" at bounding box center [230, 418] width 36 height 14
click at [223, 349] on icon at bounding box center [221, 419] width 10 height 10
click at [23, 97] on div at bounding box center [21, 95] width 7 height 7
click at [23, 210] on div at bounding box center [21, 210] width 7 height 7
click at [149, 349] on div "Shapes" at bounding box center [153, 418] width 20 height 6
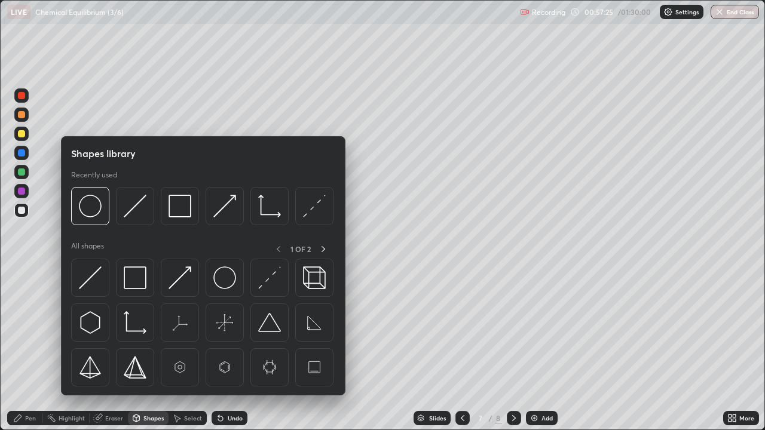
click at [212, 212] on div at bounding box center [225, 206] width 38 height 38
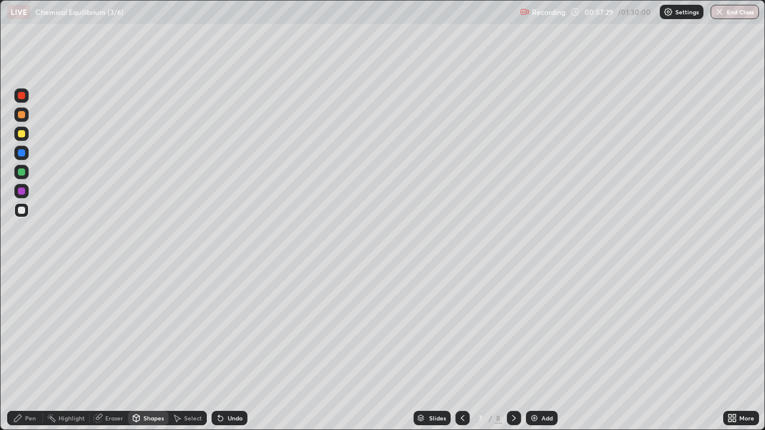
click at [185, 349] on div "Select" at bounding box center [193, 418] width 18 height 6
click at [155, 349] on div "0 ° Undo Copy Duplicate Duplicate to new slide Delete" at bounding box center [383, 215] width 764 height 429
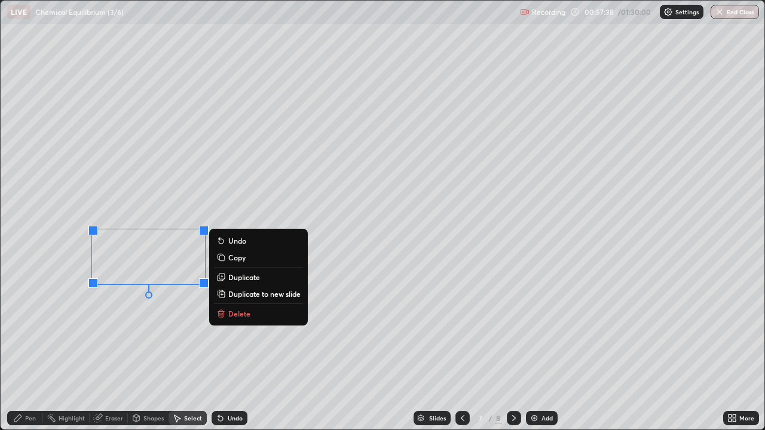
click at [121, 332] on div "0 ° Undo Copy Duplicate Duplicate to new slide Delete" at bounding box center [383, 215] width 764 height 429
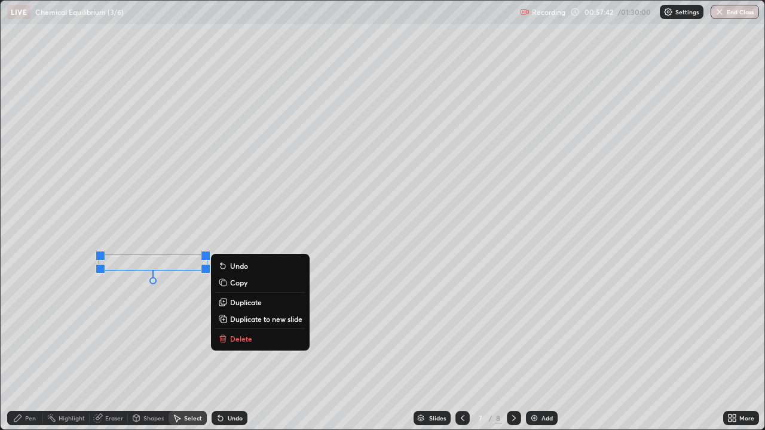
click at [30, 349] on div "Pen" at bounding box center [25, 418] width 36 height 14
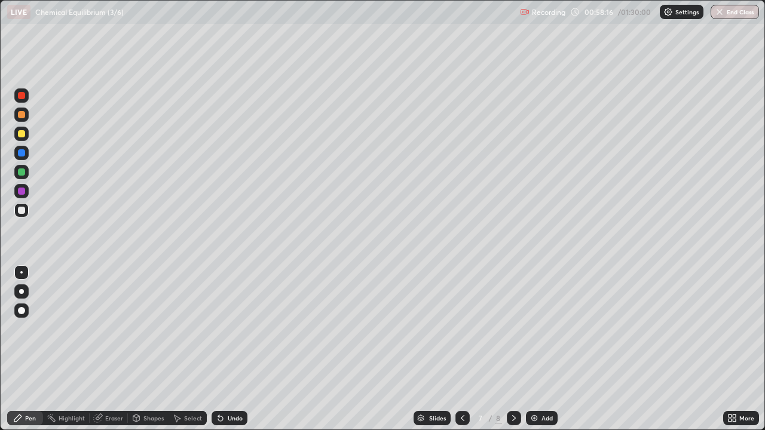
click at [145, 349] on div "Shapes" at bounding box center [153, 418] width 20 height 6
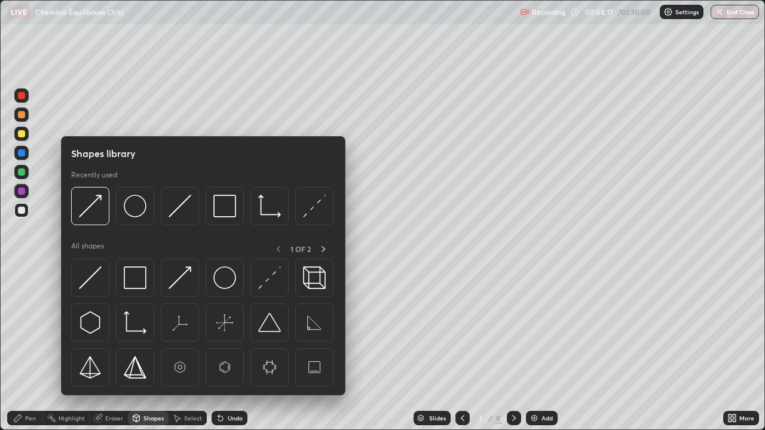
click at [23, 208] on div at bounding box center [21, 210] width 7 height 7
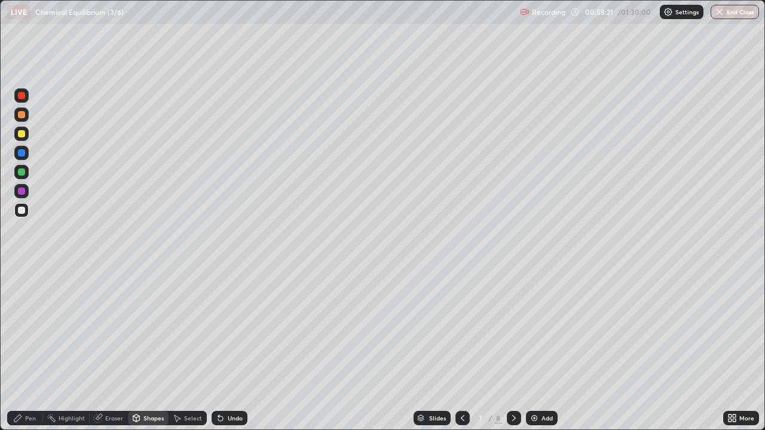
click at [233, 349] on div "Undo" at bounding box center [235, 418] width 15 height 6
click at [19, 349] on div "Pen" at bounding box center [25, 418] width 36 height 14
click at [142, 349] on div "Shapes" at bounding box center [148, 418] width 41 height 14
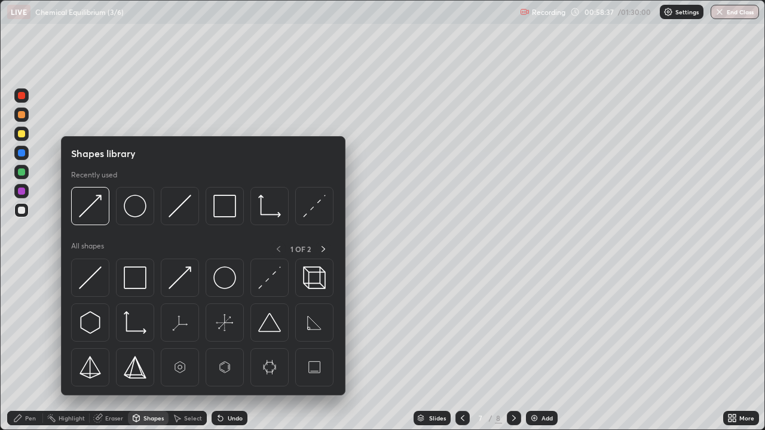
click at [82, 212] on img at bounding box center [90, 206] width 23 height 23
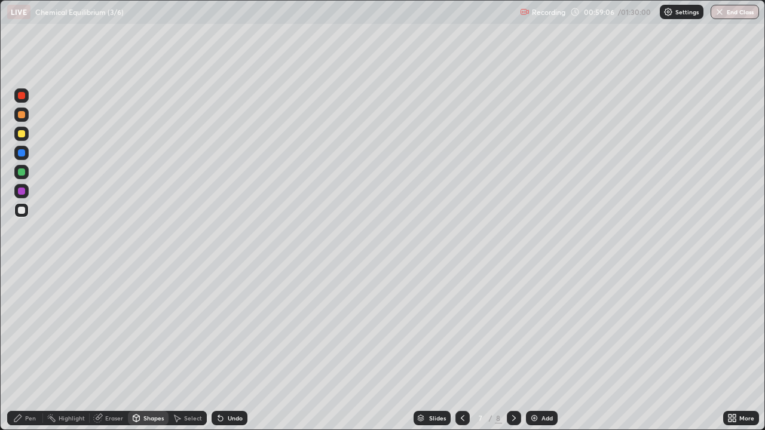
click at [112, 349] on div "Eraser" at bounding box center [114, 418] width 18 height 6
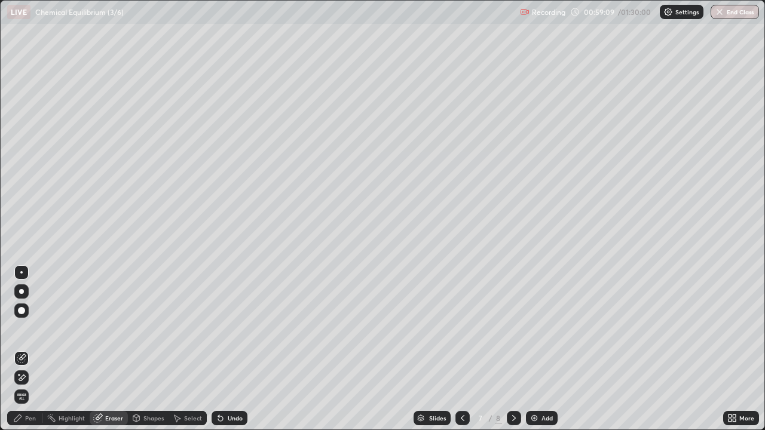
click at [36, 349] on div "Pen" at bounding box center [25, 418] width 36 height 14
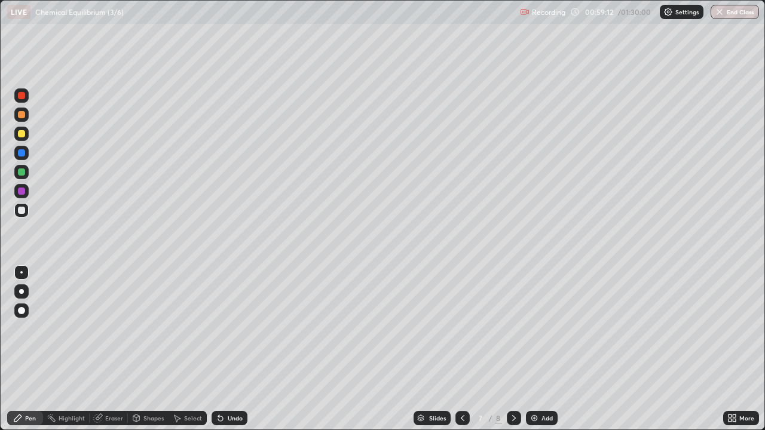
click at [154, 349] on div "Shapes" at bounding box center [153, 418] width 20 height 6
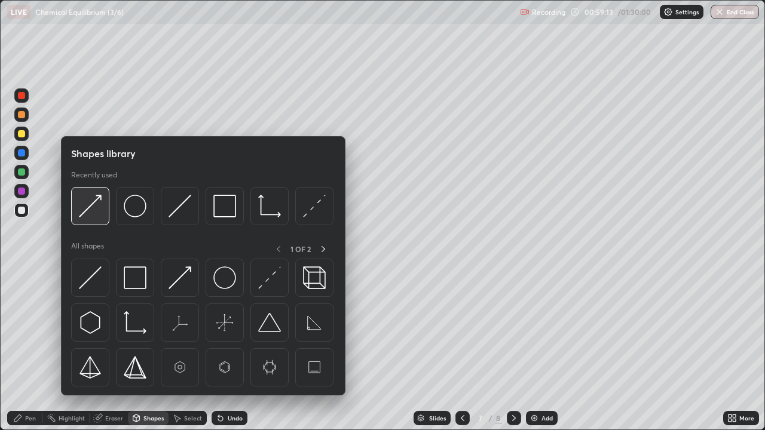
click at [91, 212] on img at bounding box center [90, 206] width 23 height 23
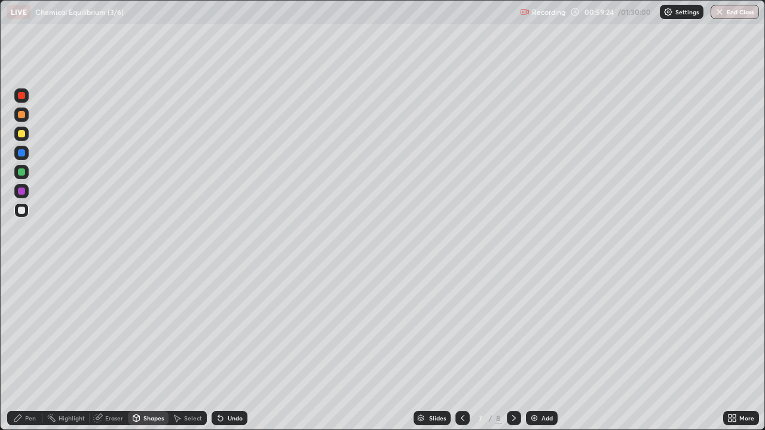
click at [30, 349] on div "Pen" at bounding box center [30, 418] width 11 height 6
click at [228, 349] on div "Undo" at bounding box center [235, 418] width 15 height 6
click at [224, 349] on div "Undo" at bounding box center [230, 418] width 36 height 14
click at [152, 349] on div "Shapes" at bounding box center [153, 418] width 20 height 6
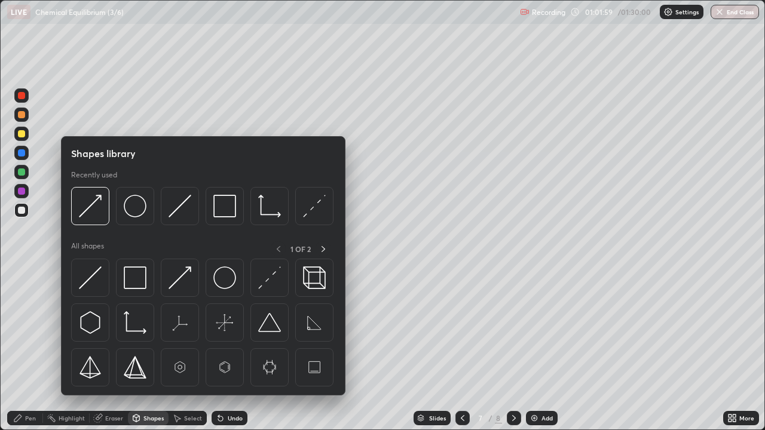
click at [135, 206] on img at bounding box center [135, 206] width 23 height 23
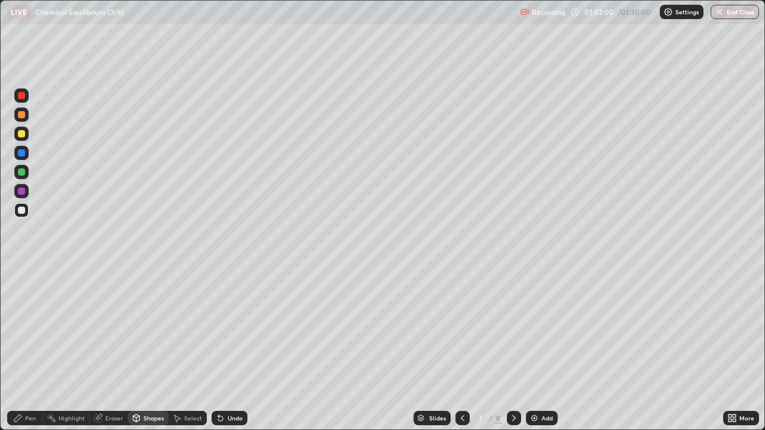
click at [22, 115] on div at bounding box center [21, 114] width 7 height 7
click at [141, 349] on div "Shapes" at bounding box center [148, 418] width 41 height 14
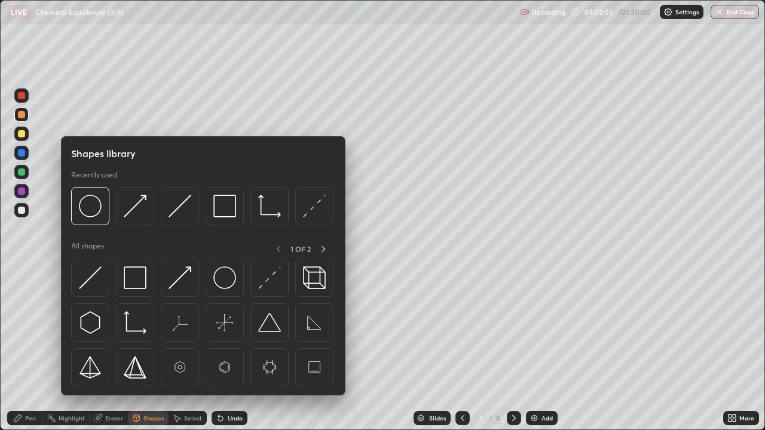
click at [130, 209] on img at bounding box center [135, 206] width 23 height 23
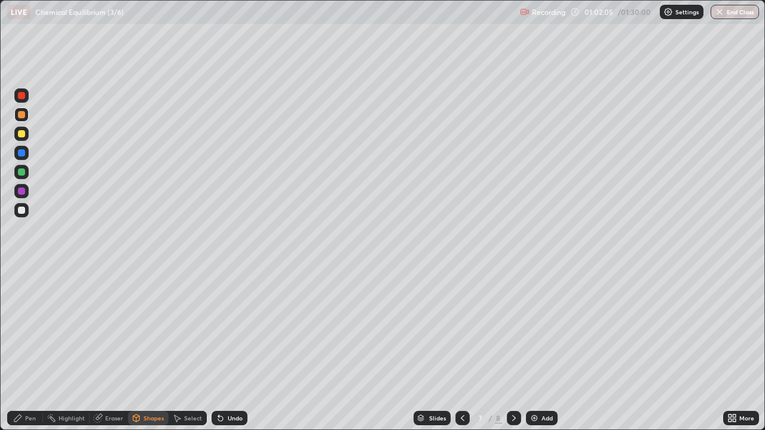
click at [20, 191] on div at bounding box center [21, 191] width 7 height 7
click at [33, 349] on div "Pen" at bounding box center [25, 418] width 36 height 14
click at [26, 210] on div at bounding box center [21, 210] width 14 height 14
click at [186, 349] on div "Select" at bounding box center [193, 418] width 18 height 6
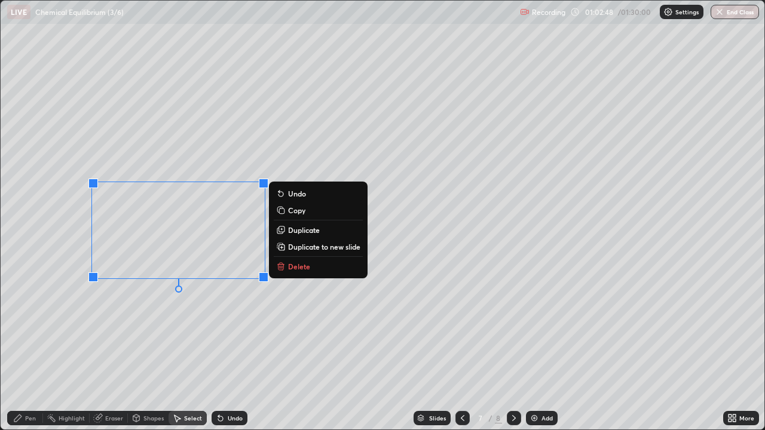
click at [282, 265] on icon at bounding box center [281, 267] width 5 height 5
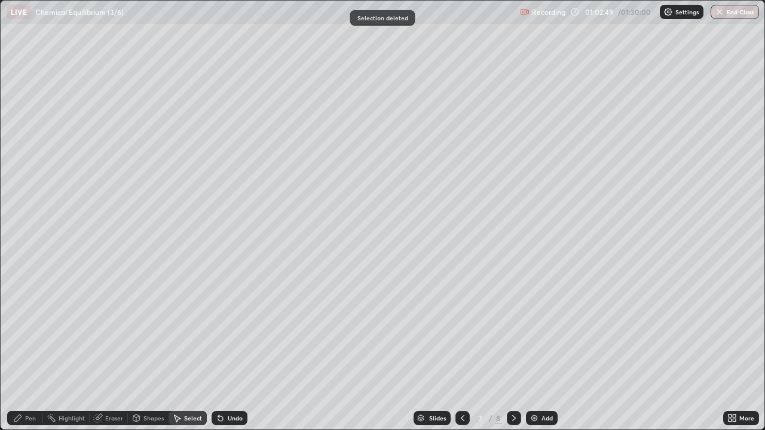
click at [186, 349] on div "Select" at bounding box center [193, 418] width 18 height 6
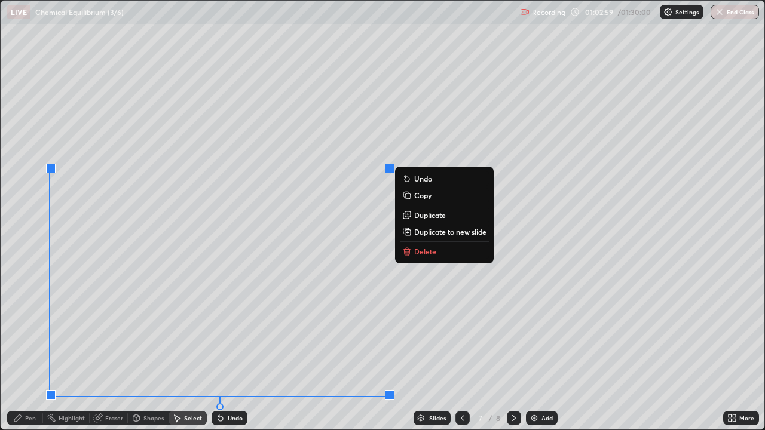
click at [22, 349] on div "Pen" at bounding box center [25, 418] width 36 height 24
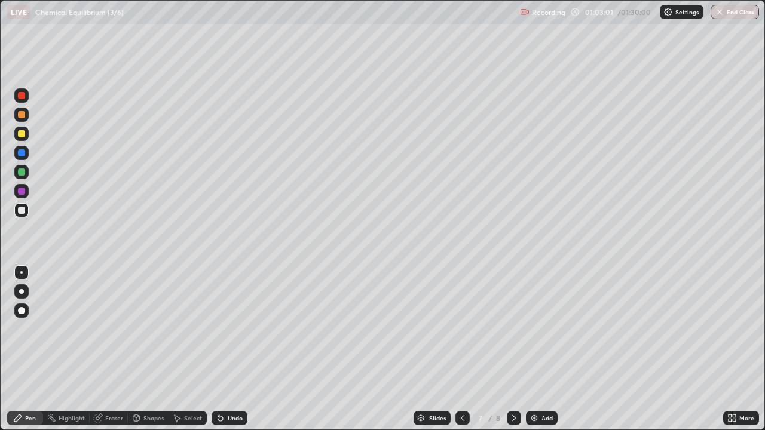
click at [149, 349] on div "Shapes" at bounding box center [153, 418] width 20 height 6
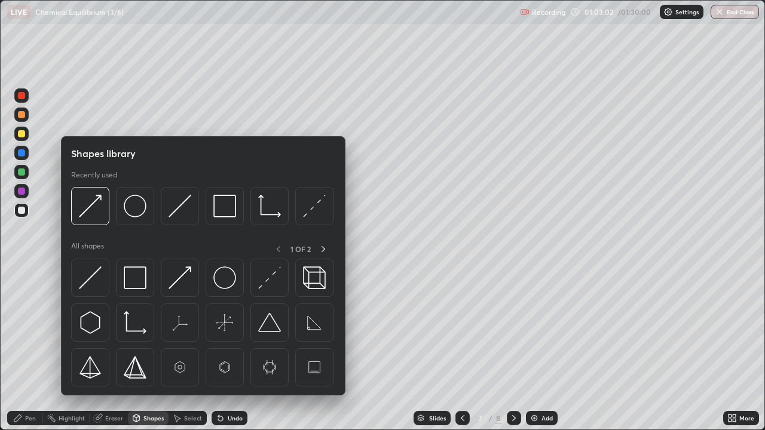
click at [179, 210] on img at bounding box center [180, 206] width 23 height 23
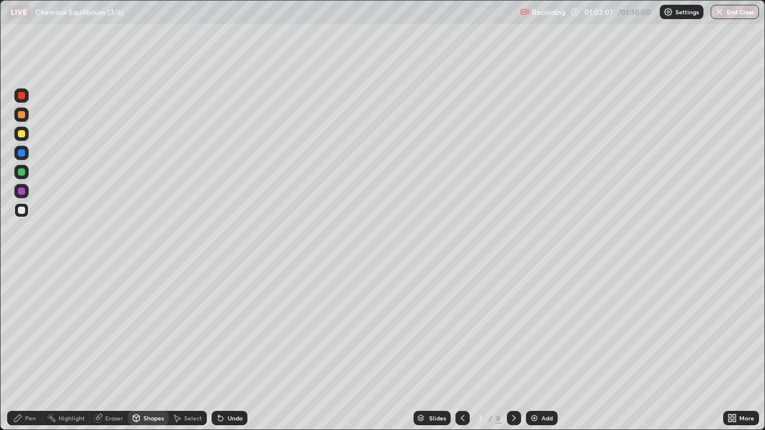
click at [30, 349] on div "Pen" at bounding box center [30, 418] width 11 height 6
click at [26, 116] on div at bounding box center [21, 115] width 14 height 14
click at [156, 349] on div "Shapes" at bounding box center [153, 418] width 20 height 6
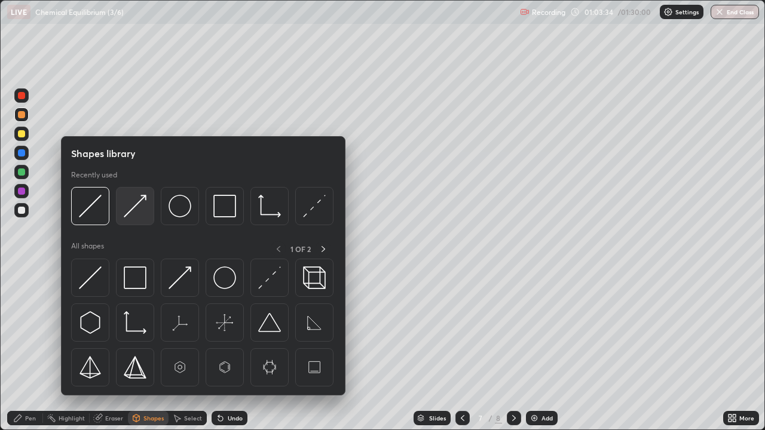
click at [137, 212] on img at bounding box center [135, 206] width 23 height 23
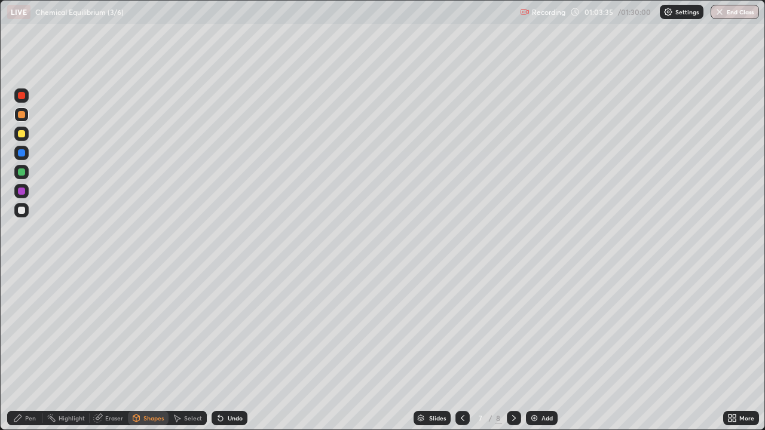
click at [26, 191] on div at bounding box center [21, 191] width 14 height 14
click at [31, 349] on div "Pen" at bounding box center [30, 418] width 11 height 6
click at [26, 133] on div at bounding box center [21, 134] width 14 height 14
click at [23, 208] on div at bounding box center [21, 210] width 7 height 7
click at [241, 349] on div "Undo" at bounding box center [230, 418] width 36 height 14
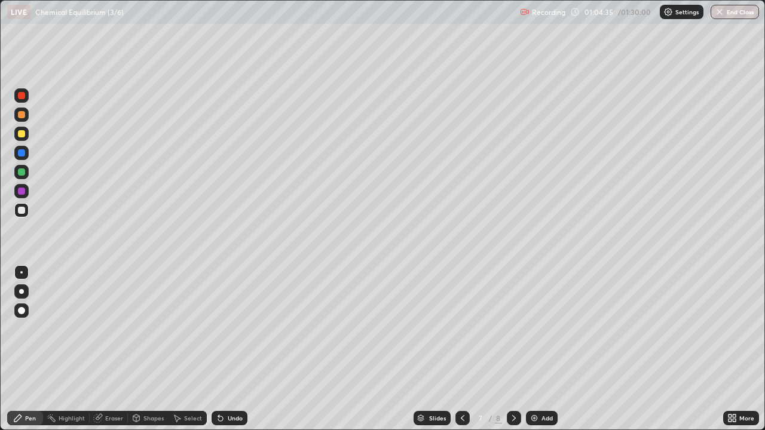
click at [242, 349] on div "Undo" at bounding box center [230, 418] width 36 height 14
click at [243, 349] on div "Undo" at bounding box center [230, 418] width 36 height 14
click at [515, 349] on div at bounding box center [514, 418] width 14 height 14
click at [531, 349] on img at bounding box center [535, 419] width 10 height 10
click at [458, 349] on icon at bounding box center [463, 419] width 10 height 10
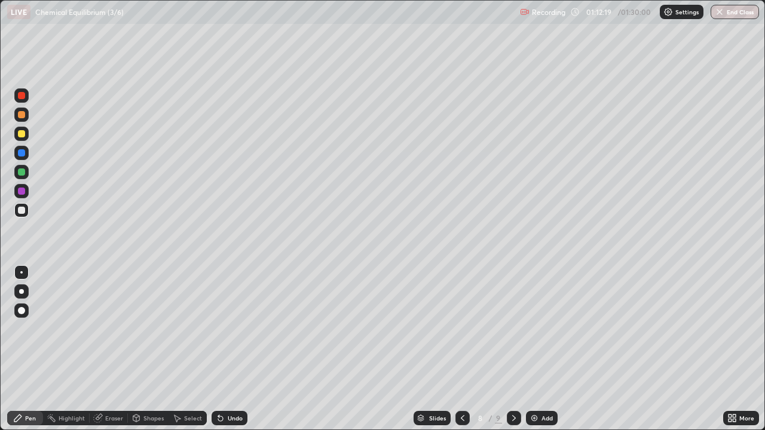
click at [462, 349] on icon at bounding box center [463, 419] width 10 height 10
click at [515, 349] on icon at bounding box center [514, 419] width 10 height 10
click at [513, 349] on icon at bounding box center [514, 419] width 10 height 10
click at [143, 349] on div "Shapes" at bounding box center [153, 418] width 20 height 6
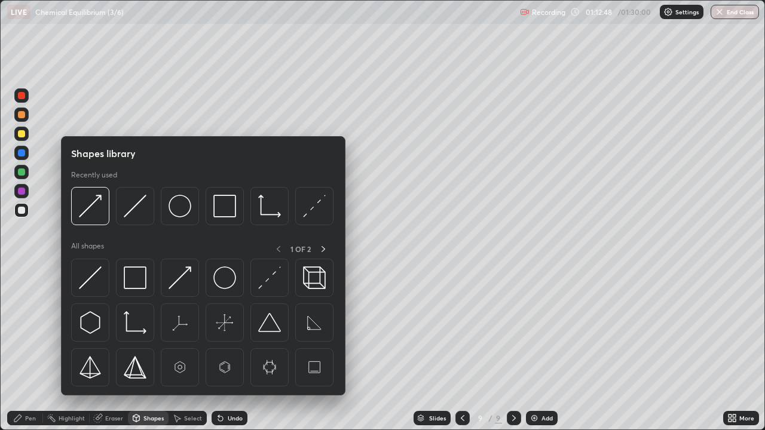
click at [126, 209] on img at bounding box center [135, 206] width 23 height 23
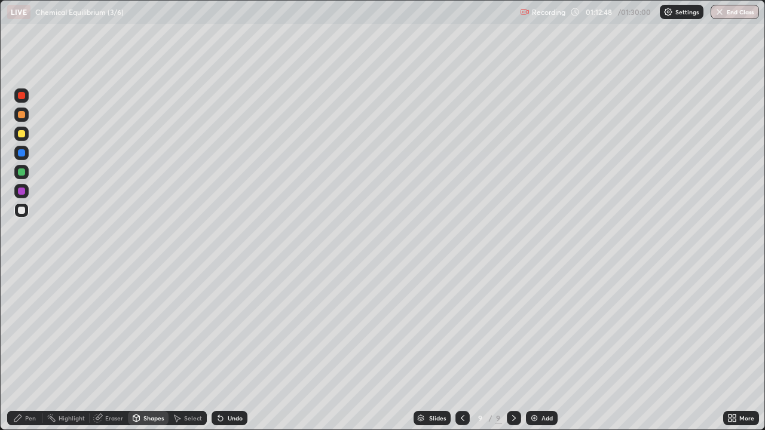
click at [22, 189] on div at bounding box center [21, 191] width 7 height 7
click at [19, 152] on div at bounding box center [21, 152] width 7 height 7
click at [24, 349] on div "Pen" at bounding box center [25, 418] width 36 height 14
click at [18, 97] on div at bounding box center [21, 95] width 7 height 7
click at [24, 210] on div at bounding box center [21, 210] width 7 height 7
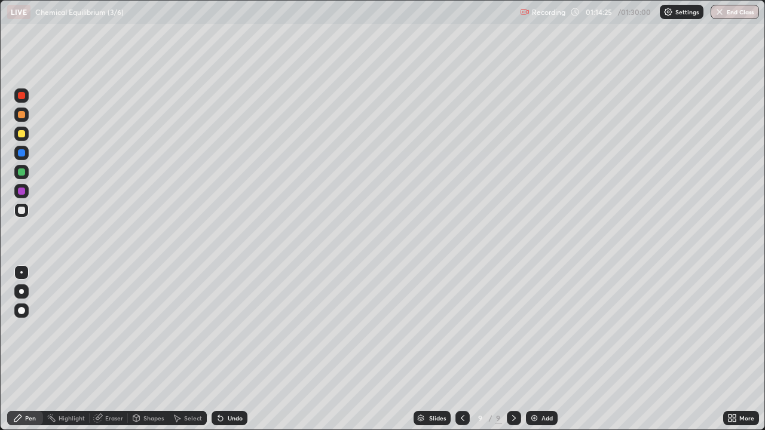
click at [461, 349] on icon at bounding box center [463, 419] width 10 height 10
click at [463, 349] on icon at bounding box center [463, 419] width 10 height 10
click at [514, 349] on icon at bounding box center [514, 419] width 10 height 10
click at [512, 349] on icon at bounding box center [514, 419] width 10 height 10
click at [537, 349] on img at bounding box center [535, 419] width 10 height 10
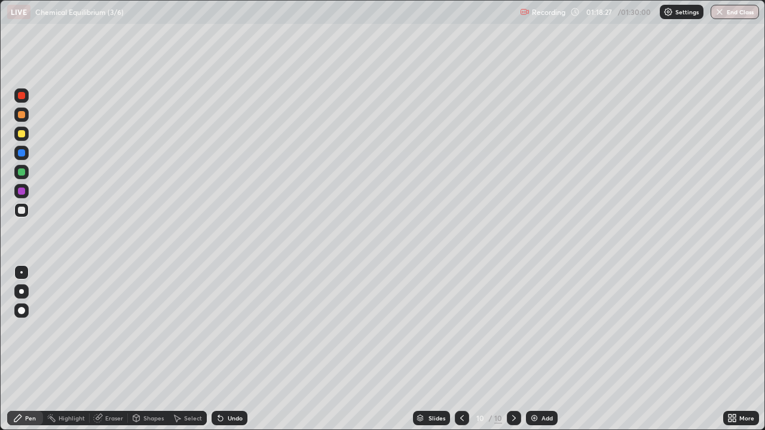
click at [99, 349] on icon at bounding box center [98, 419] width 8 height 8
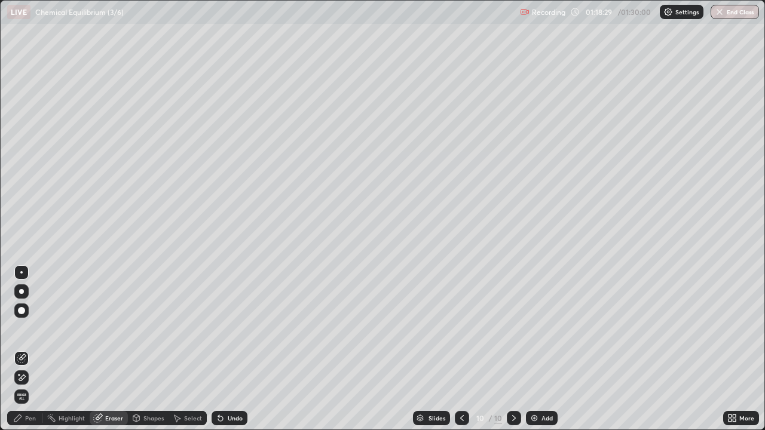
click at [27, 349] on div "Pen" at bounding box center [30, 418] width 11 height 6
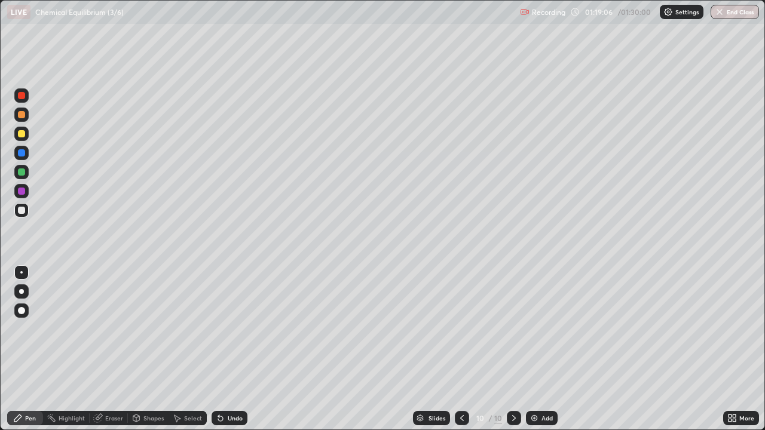
click at [218, 349] on icon at bounding box center [218, 415] width 1 height 1
click at [190, 349] on div "Select" at bounding box center [193, 418] width 18 height 6
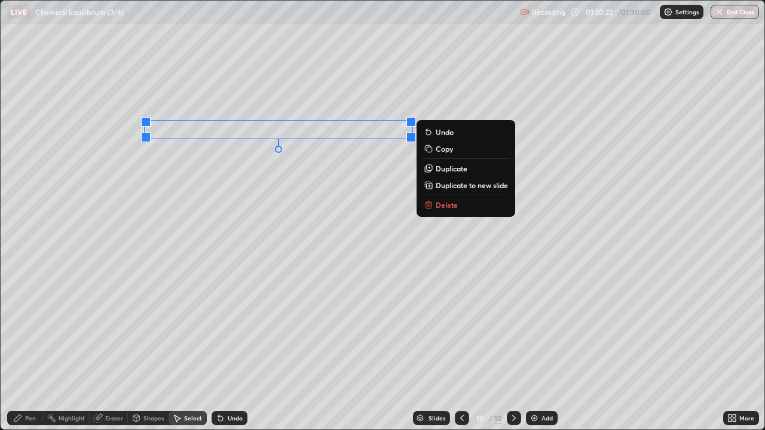
click at [27, 349] on div "Pen" at bounding box center [30, 418] width 11 height 6
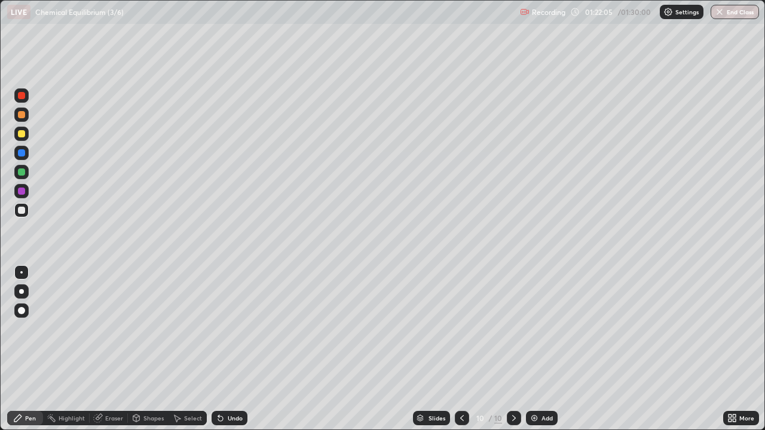
click at [465, 349] on icon at bounding box center [462, 419] width 10 height 10
click at [507, 349] on div at bounding box center [514, 418] width 14 height 14
click at [152, 349] on div "Shapes" at bounding box center [153, 418] width 20 height 6
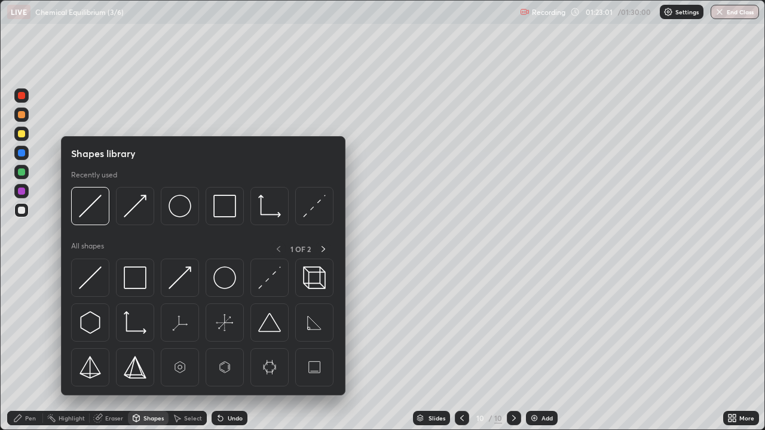
click at [188, 349] on div "Select" at bounding box center [193, 418] width 18 height 6
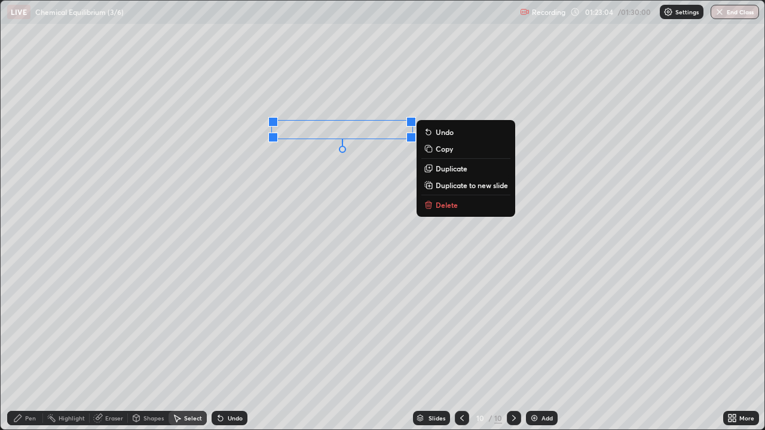
click at [430, 148] on icon at bounding box center [427, 148] width 5 height 5
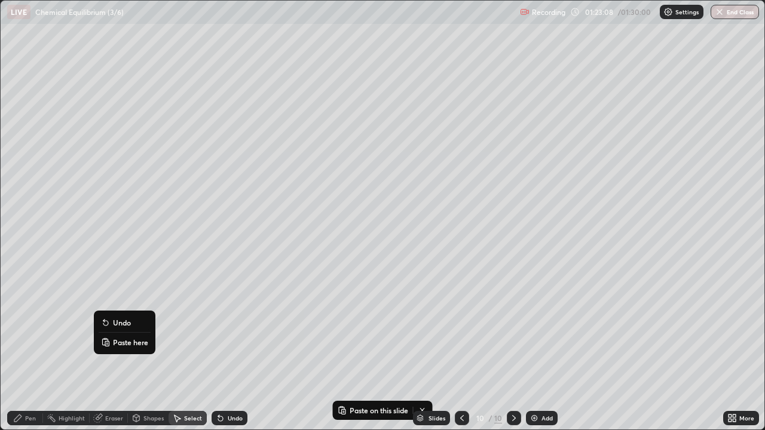
click at [116, 341] on p "Paste here" at bounding box center [130, 343] width 35 height 10
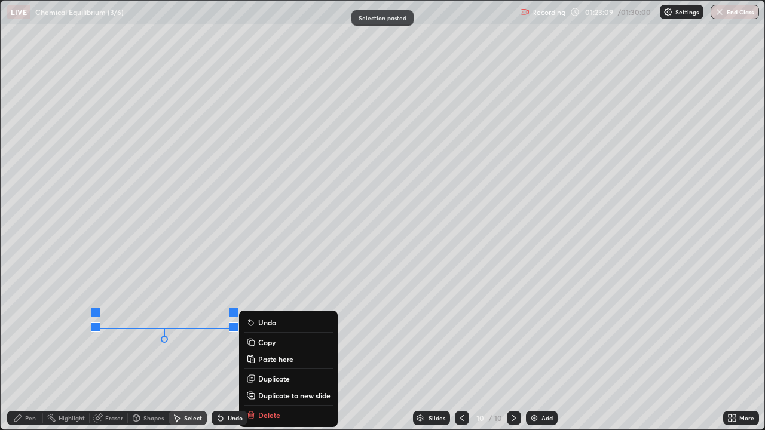
click at [111, 349] on div "0 ° Undo Copy Paste here Duplicate Duplicate to new slide Delete" at bounding box center [383, 215] width 764 height 429
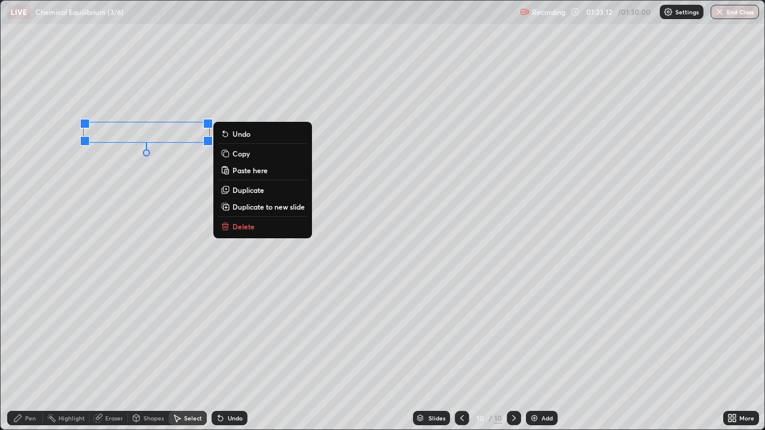
click at [226, 154] on rect at bounding box center [226, 154] width 5 height 5
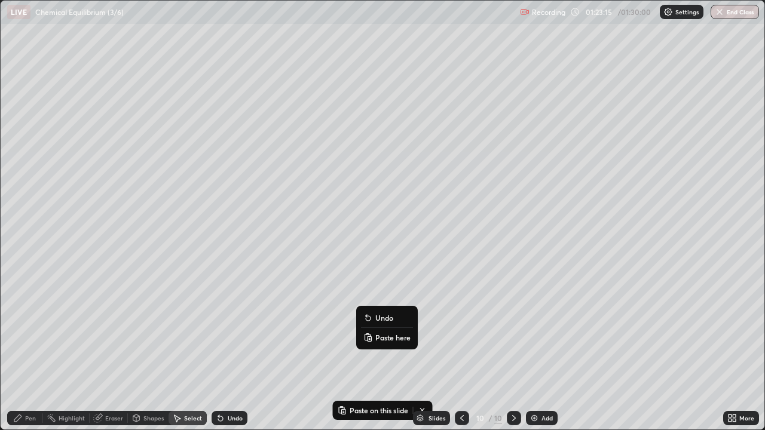
click at [368, 334] on icon at bounding box center [367, 334] width 2 height 1
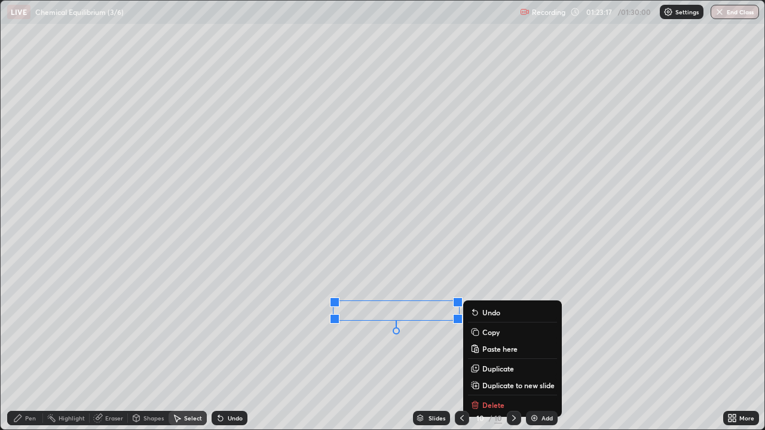
click at [148, 349] on div "Shapes" at bounding box center [153, 418] width 20 height 6
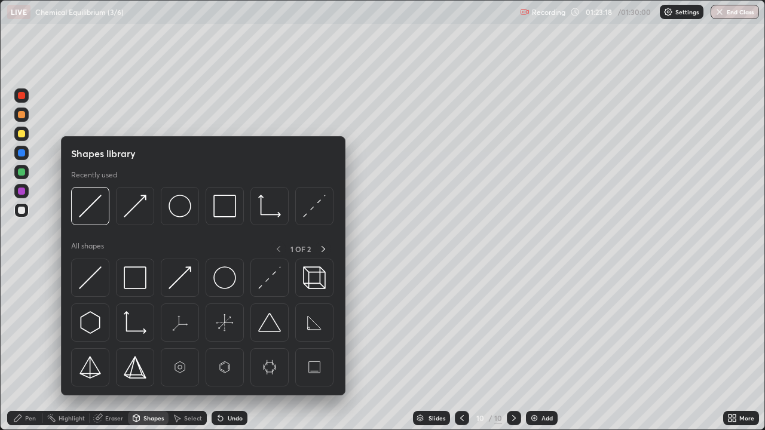
click at [134, 209] on img at bounding box center [135, 206] width 23 height 23
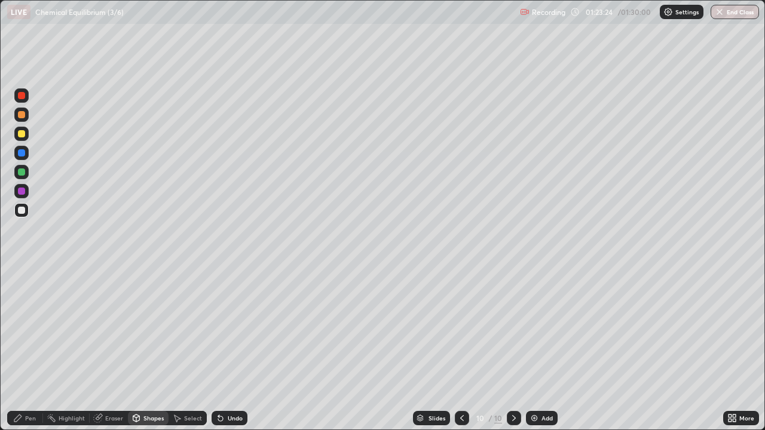
click at [26, 349] on div "Pen" at bounding box center [30, 418] width 11 height 6
click at [181, 349] on div "Select" at bounding box center [188, 418] width 38 height 14
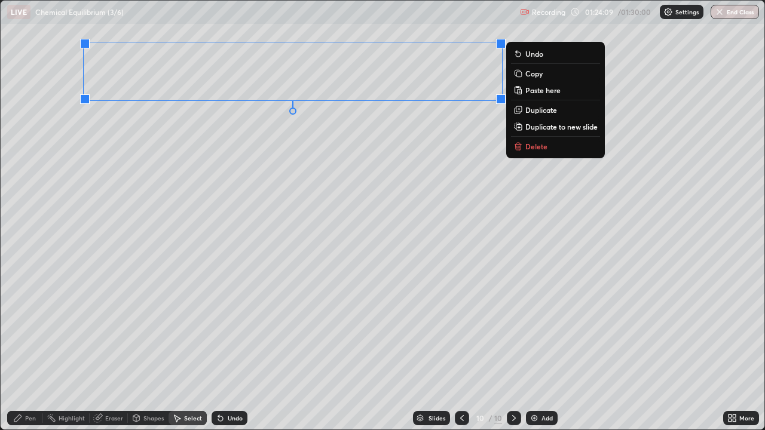
click at [519, 74] on rect at bounding box center [518, 74] width 5 height 5
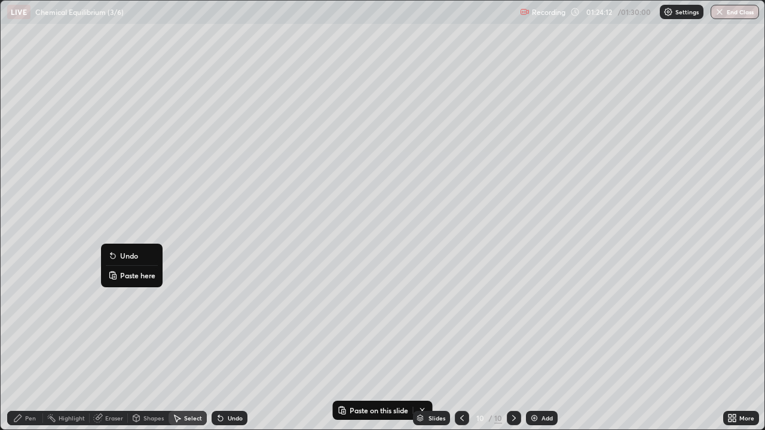
click at [120, 271] on button "Paste here" at bounding box center [132, 275] width 52 height 14
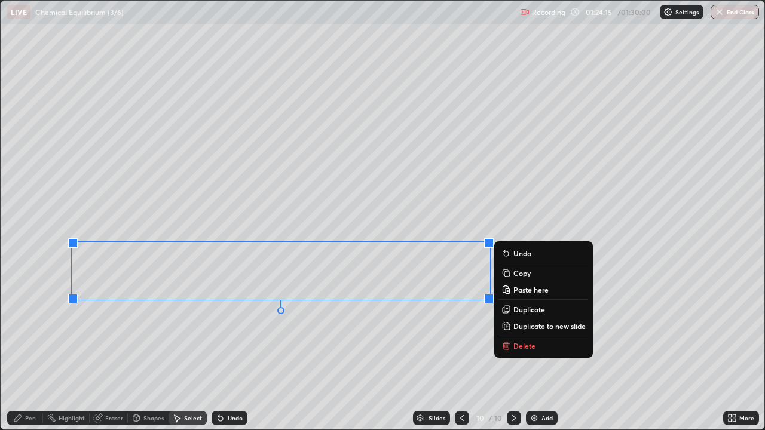
click at [83, 349] on div "0 ° Undo Copy Paste here Duplicate Duplicate to new slide Delete" at bounding box center [383, 215] width 764 height 429
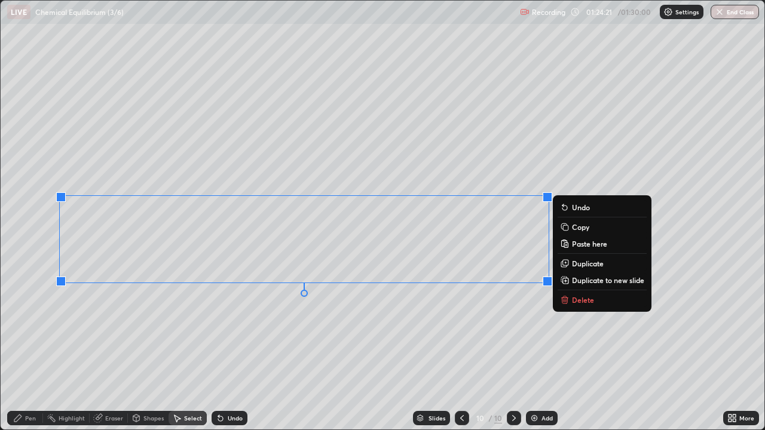
click at [27, 349] on div "Pen" at bounding box center [30, 418] width 11 height 6
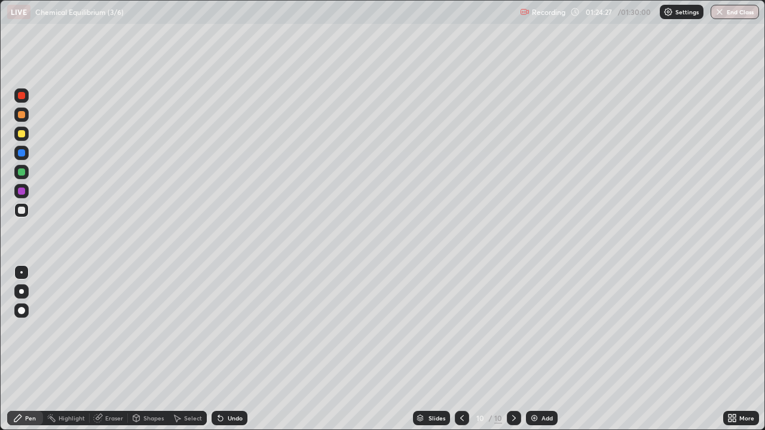
click at [148, 349] on div "Shapes" at bounding box center [153, 418] width 20 height 6
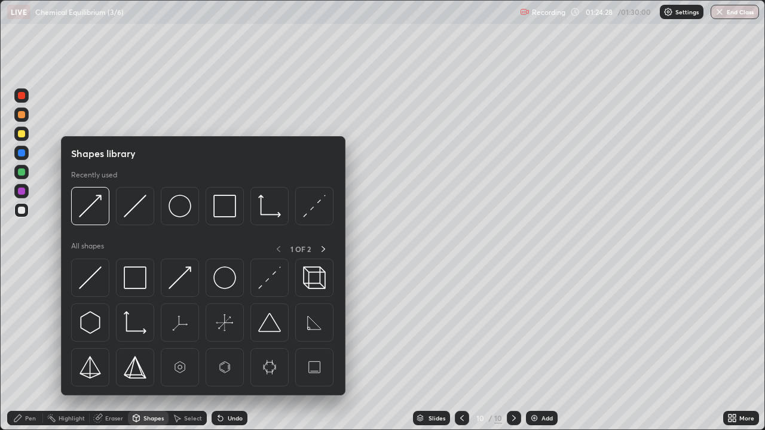
click at [132, 206] on img at bounding box center [135, 206] width 23 height 23
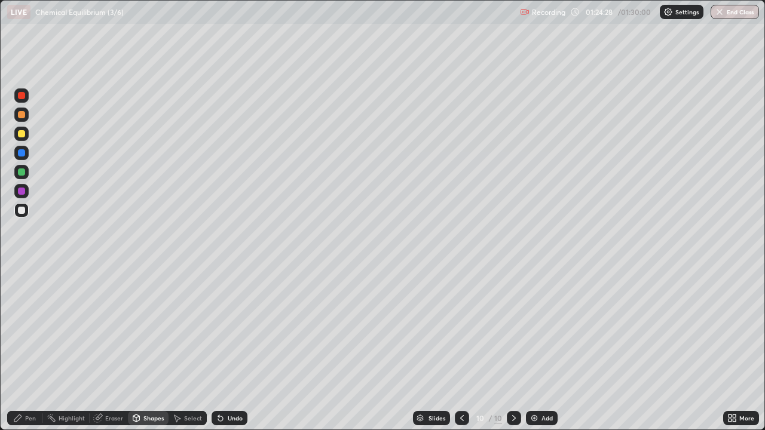
click at [23, 193] on div at bounding box center [21, 191] width 7 height 7
click at [26, 349] on div "Pen" at bounding box center [25, 418] width 36 height 24
click at [20, 97] on div at bounding box center [21, 95] width 7 height 7
click at [191, 349] on div "Select" at bounding box center [188, 418] width 38 height 14
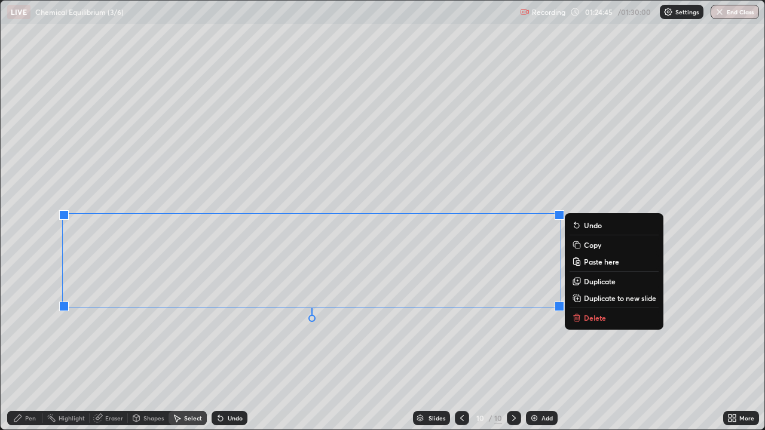
click at [22, 349] on icon at bounding box center [18, 419] width 10 height 10
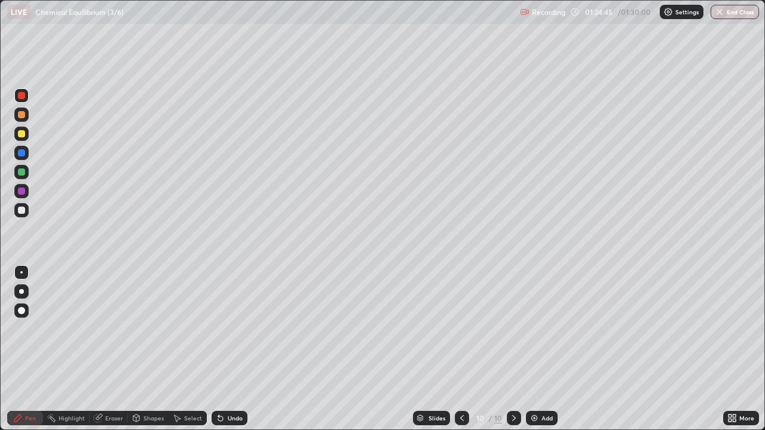
click at [21, 191] on div at bounding box center [21, 191] width 7 height 7
click at [21, 172] on div at bounding box center [21, 172] width 7 height 7
click at [186, 349] on div "Select" at bounding box center [188, 418] width 38 height 14
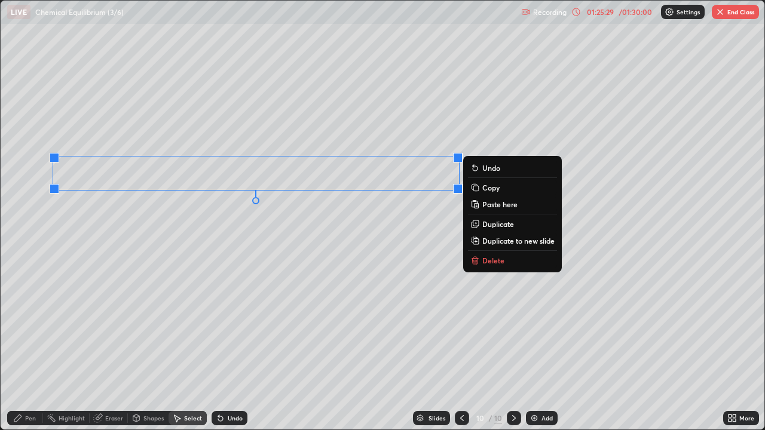
click at [479, 188] on icon at bounding box center [475, 188] width 10 height 10
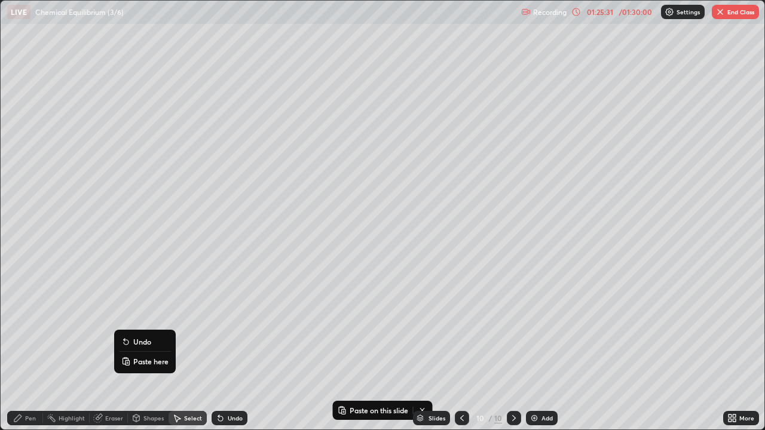
click at [130, 349] on icon at bounding box center [126, 362] width 10 height 10
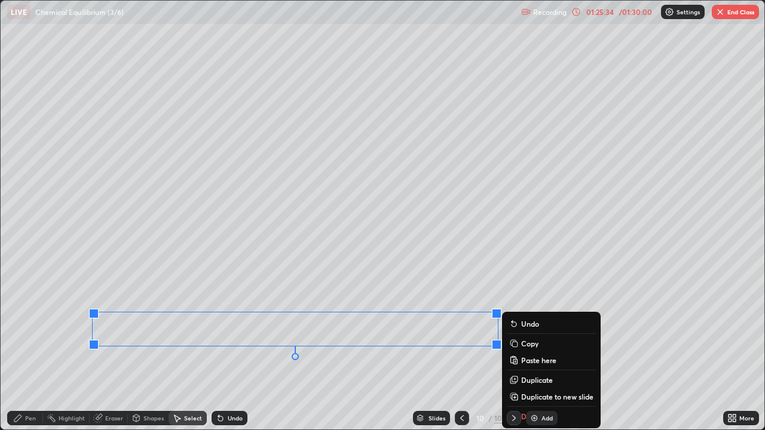
click at [22, 349] on div "Pen" at bounding box center [25, 418] width 36 height 14
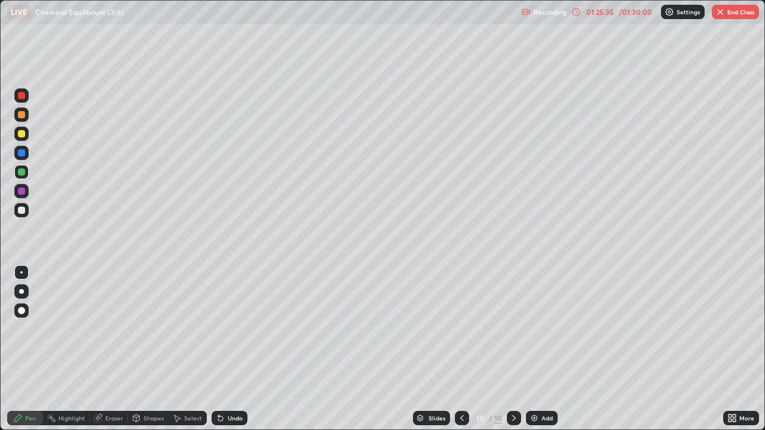
click at [107, 349] on div "Eraser" at bounding box center [114, 418] width 18 height 6
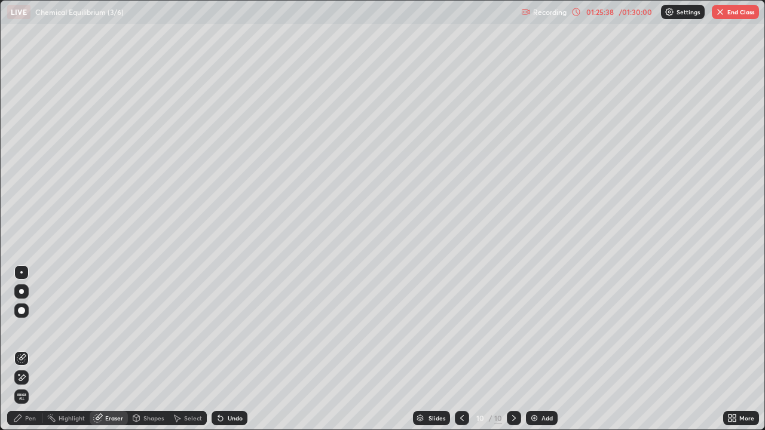
click at [23, 349] on div "Pen" at bounding box center [25, 418] width 36 height 14
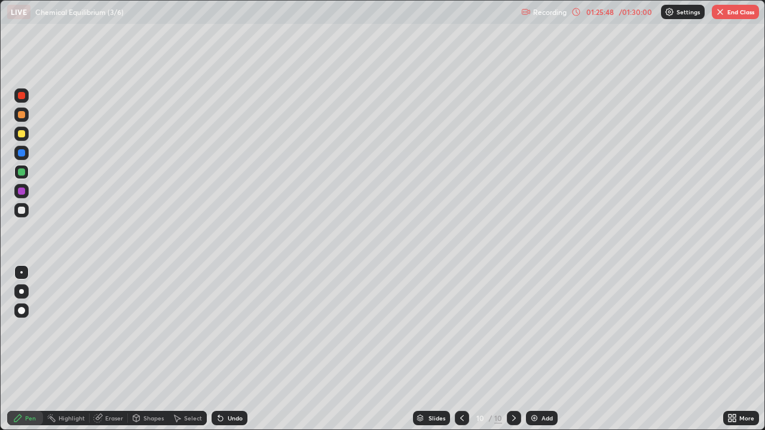
click at [23, 116] on div at bounding box center [21, 114] width 7 height 7
click at [194, 349] on div "Select" at bounding box center [193, 418] width 18 height 6
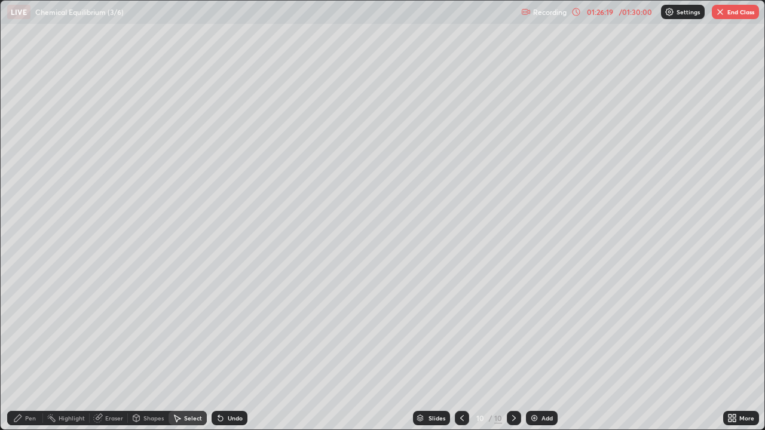
click at [25, 349] on div "Pen" at bounding box center [30, 418] width 11 height 6
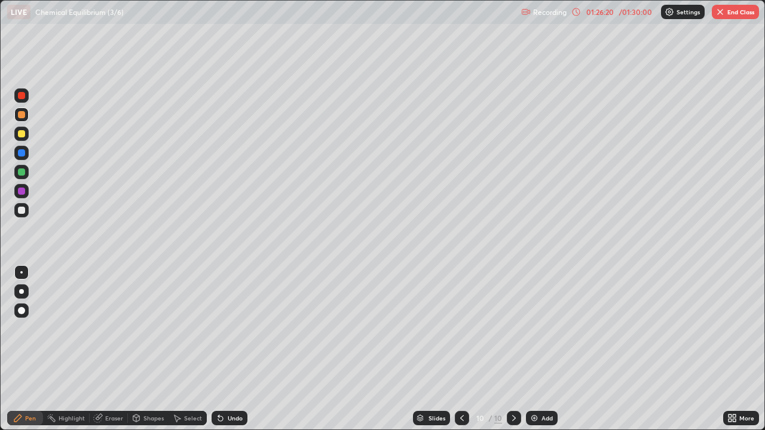
click at [25, 209] on div at bounding box center [21, 210] width 7 height 7
click at [103, 349] on div "Eraser" at bounding box center [109, 418] width 38 height 24
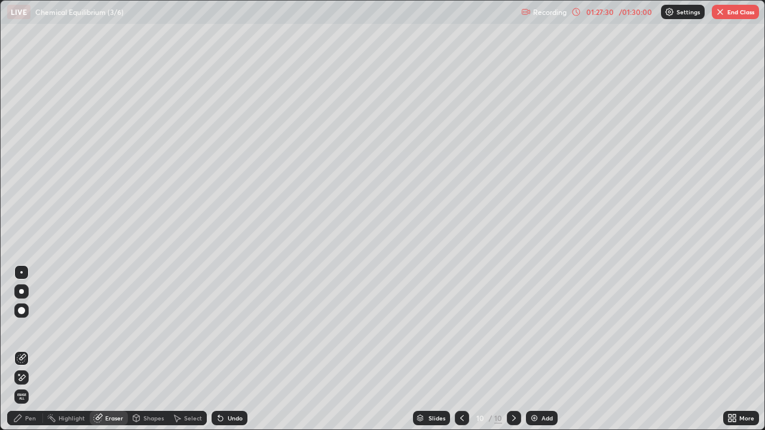
click at [28, 349] on div "Pen" at bounding box center [30, 418] width 11 height 6
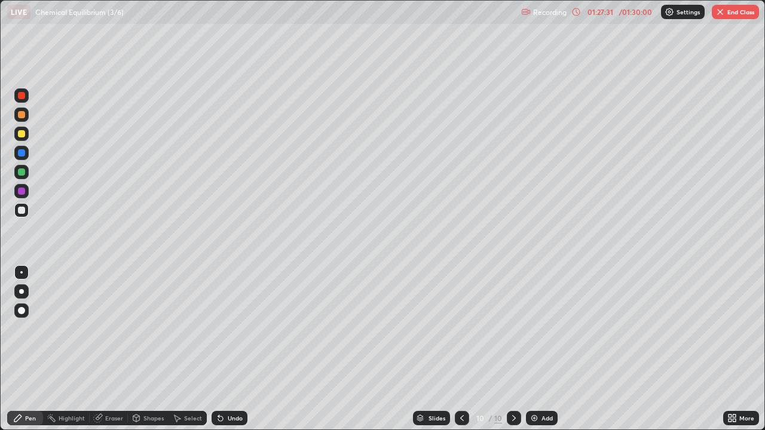
click at [22, 207] on div at bounding box center [21, 210] width 7 height 7
click at [21, 168] on div at bounding box center [21, 172] width 14 height 14
click at [20, 113] on div at bounding box center [21, 114] width 7 height 7
click at [22, 208] on div at bounding box center [21, 210] width 7 height 7
click at [111, 349] on div "Eraser" at bounding box center [114, 418] width 18 height 6
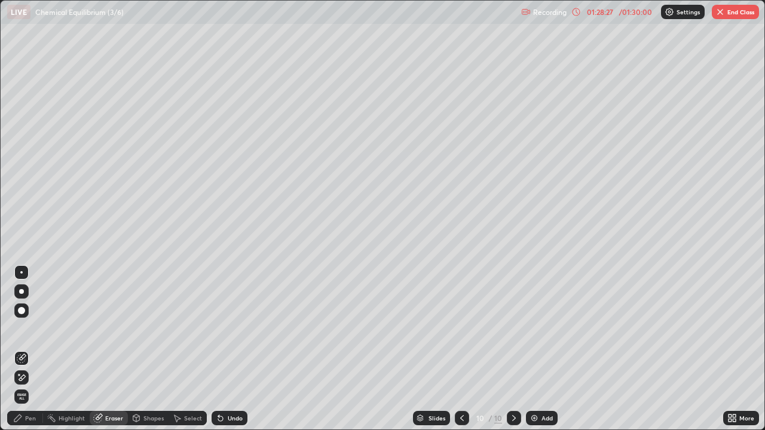
click at [30, 349] on div "Pen" at bounding box center [30, 418] width 11 height 6
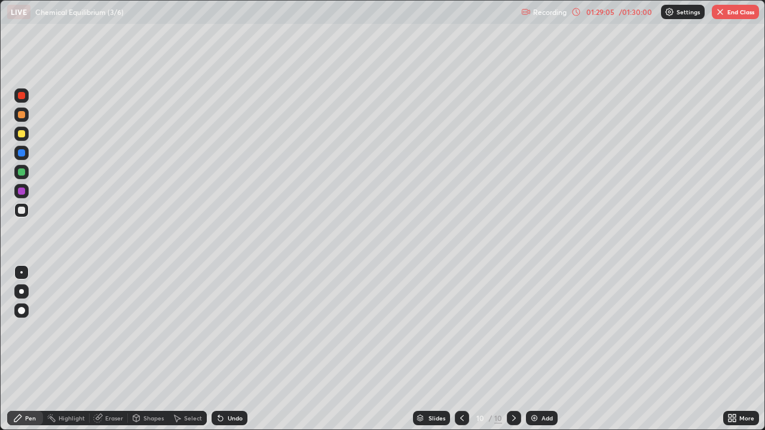
click at [108, 349] on div "Eraser" at bounding box center [114, 418] width 18 height 6
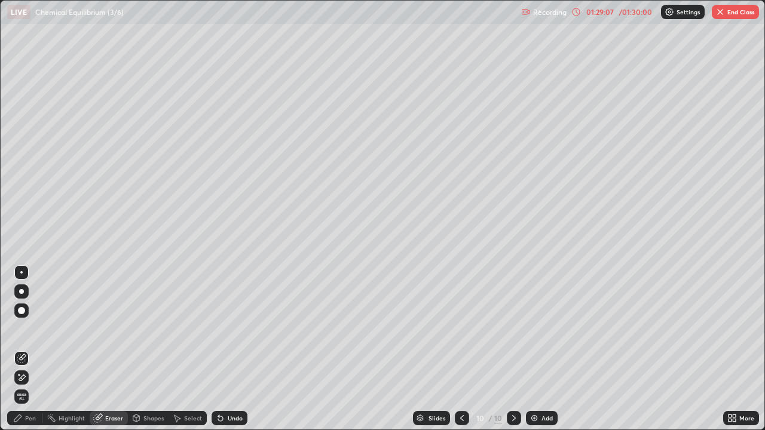
click at [30, 349] on div "Pen" at bounding box center [30, 418] width 11 height 6
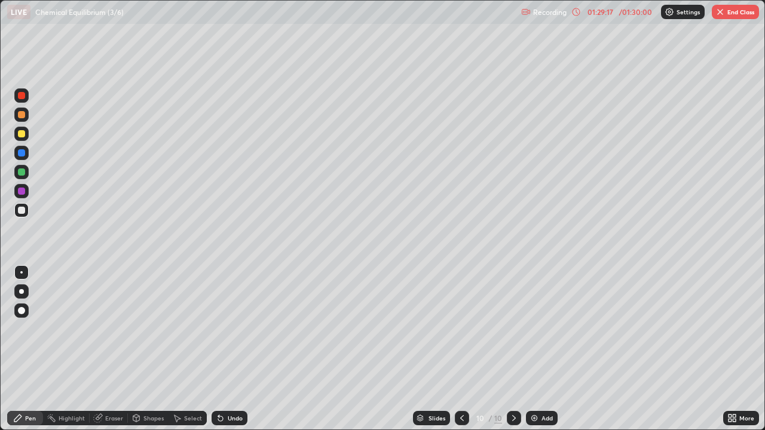
click at [112, 349] on div "Eraser" at bounding box center [114, 418] width 18 height 6
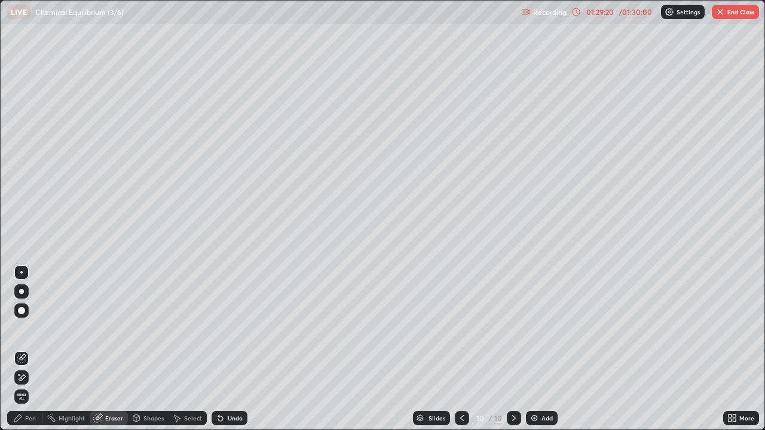
click at [27, 349] on div "Pen" at bounding box center [30, 418] width 11 height 6
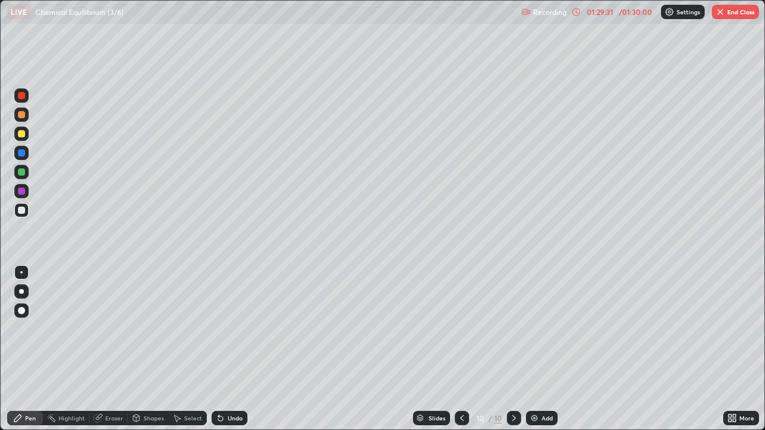
click at [111, 349] on div "Eraser" at bounding box center [114, 418] width 18 height 6
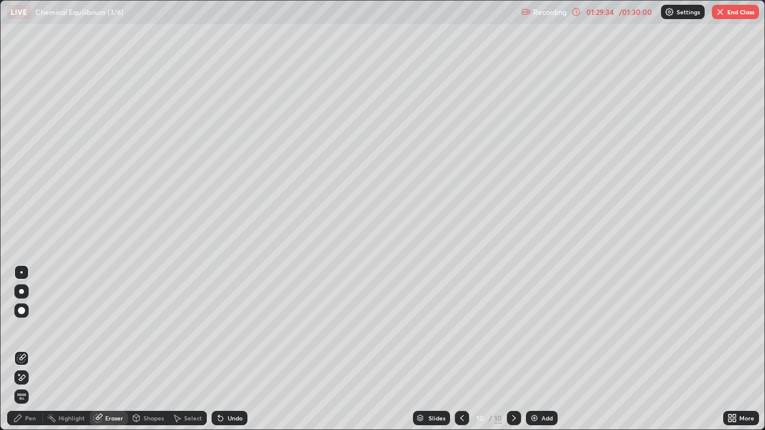
click at [28, 349] on div "Pen" at bounding box center [30, 418] width 11 height 6
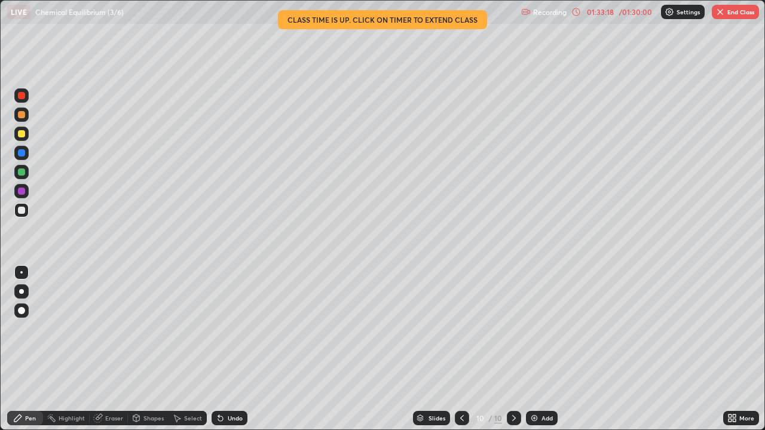
click at [736, 14] on button "End Class" at bounding box center [735, 12] width 47 height 14
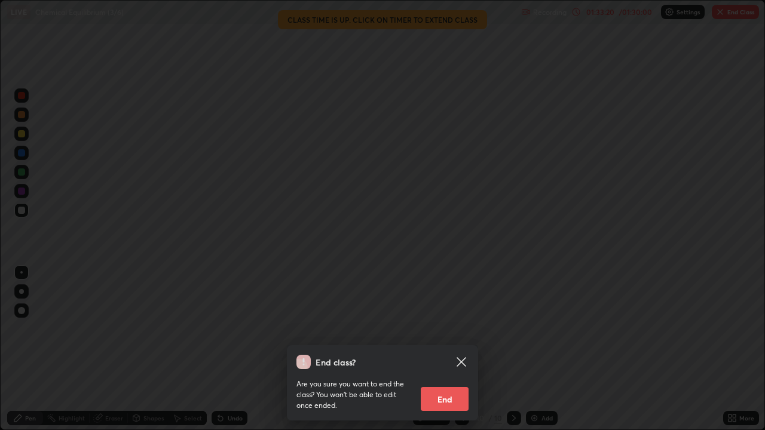
click at [452, 349] on button "End" at bounding box center [445, 399] width 48 height 24
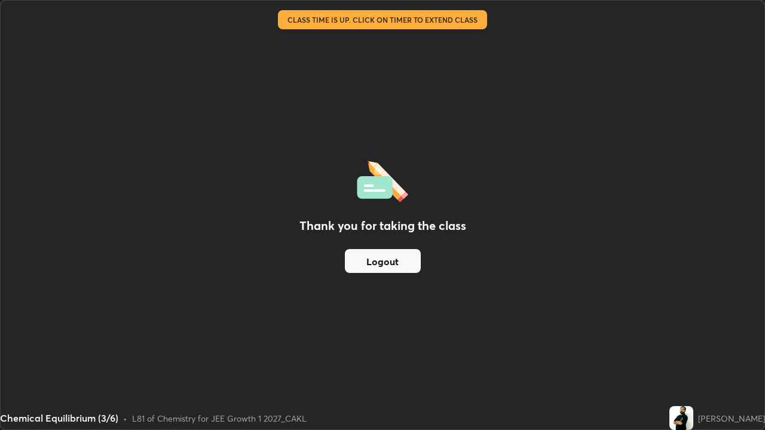
click at [386, 264] on button "Logout" at bounding box center [383, 261] width 76 height 24
click at [382, 261] on button "Logout" at bounding box center [383, 261] width 76 height 24
